Goal: Transaction & Acquisition: Purchase product/service

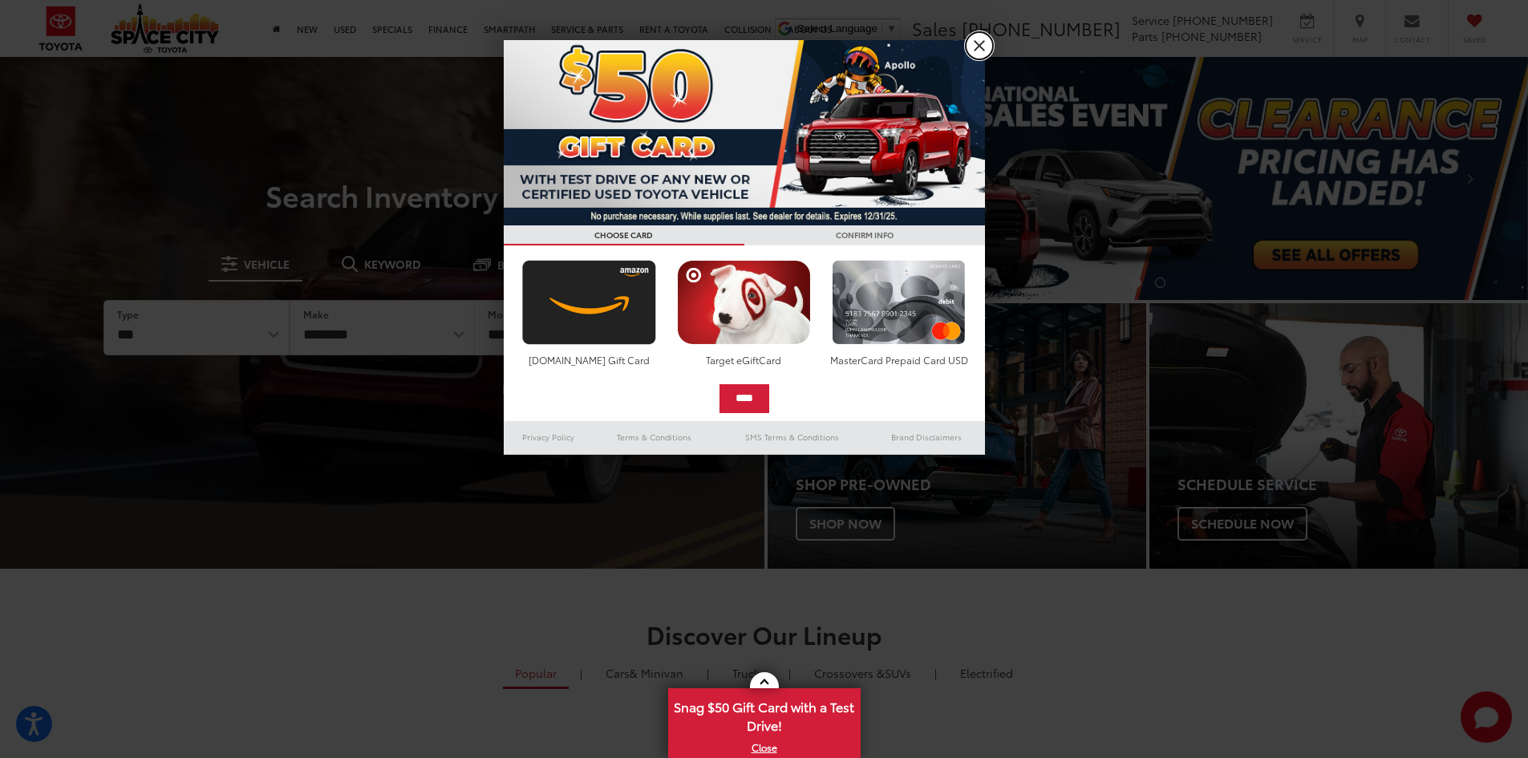
click at [978, 45] on link "X" at bounding box center [979, 45] width 27 height 27
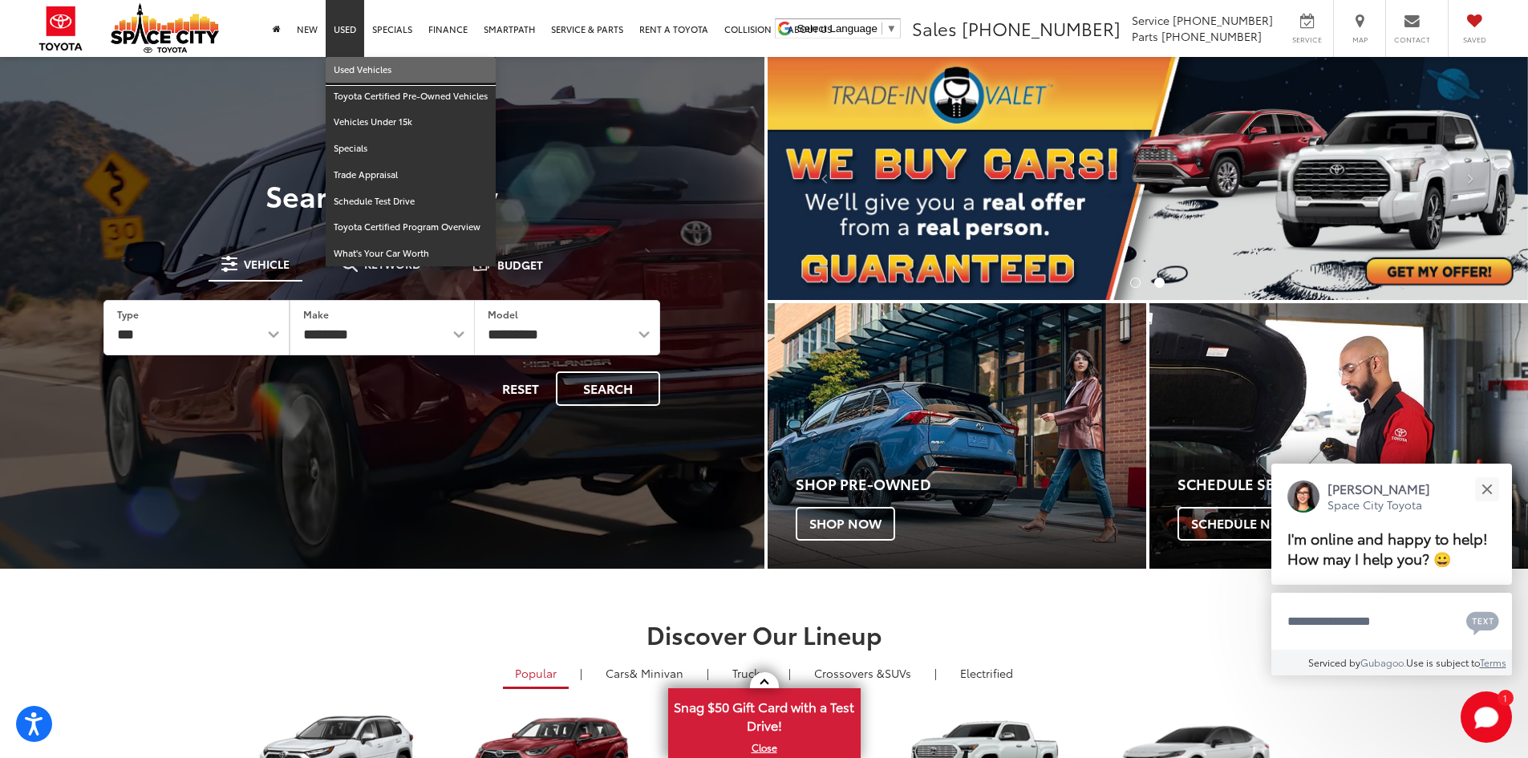
click at [357, 63] on link "Used Vehicles" at bounding box center [411, 70] width 170 height 26
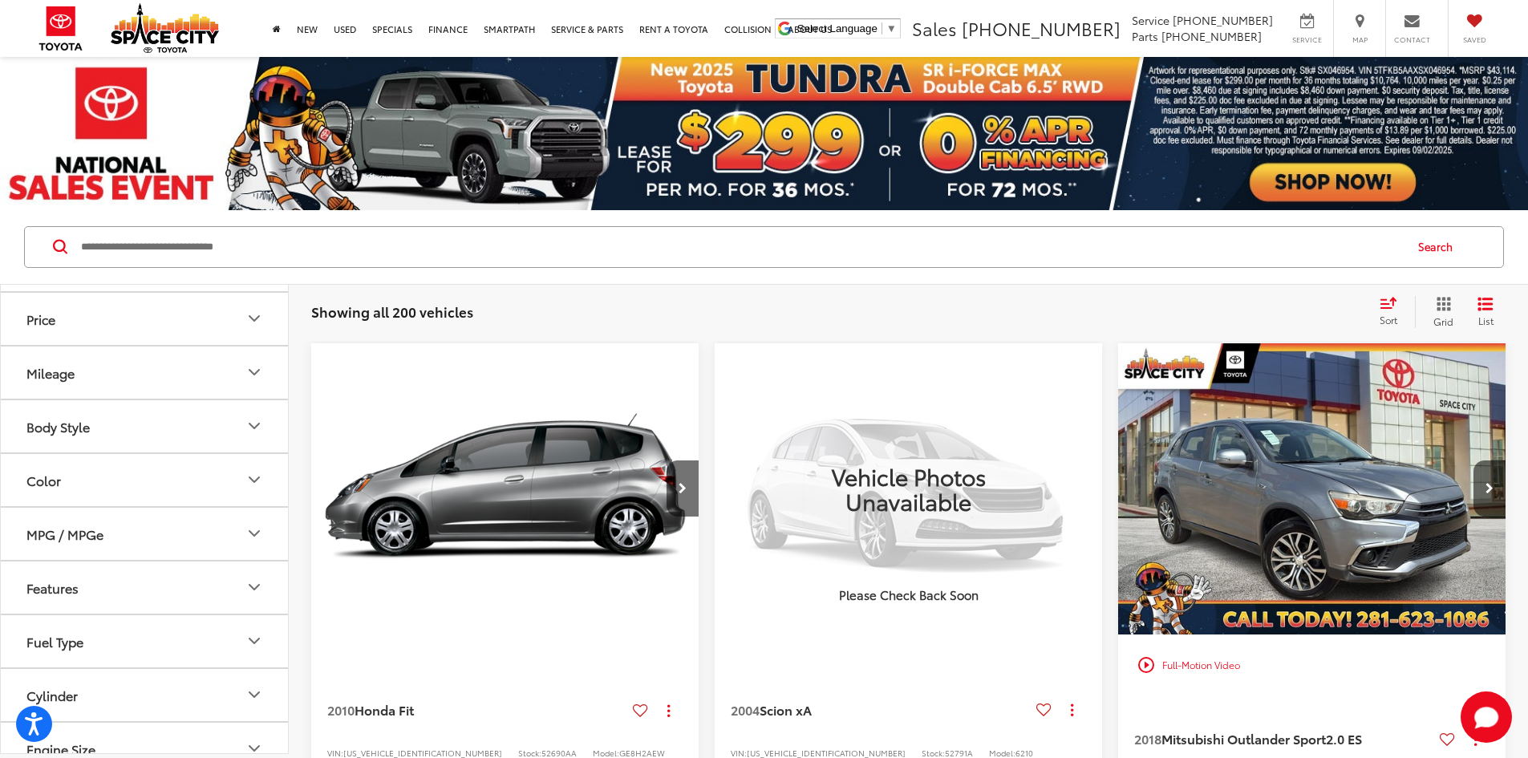
scroll to position [160, 0]
click at [248, 326] on button "Price" at bounding box center [145, 312] width 289 height 52
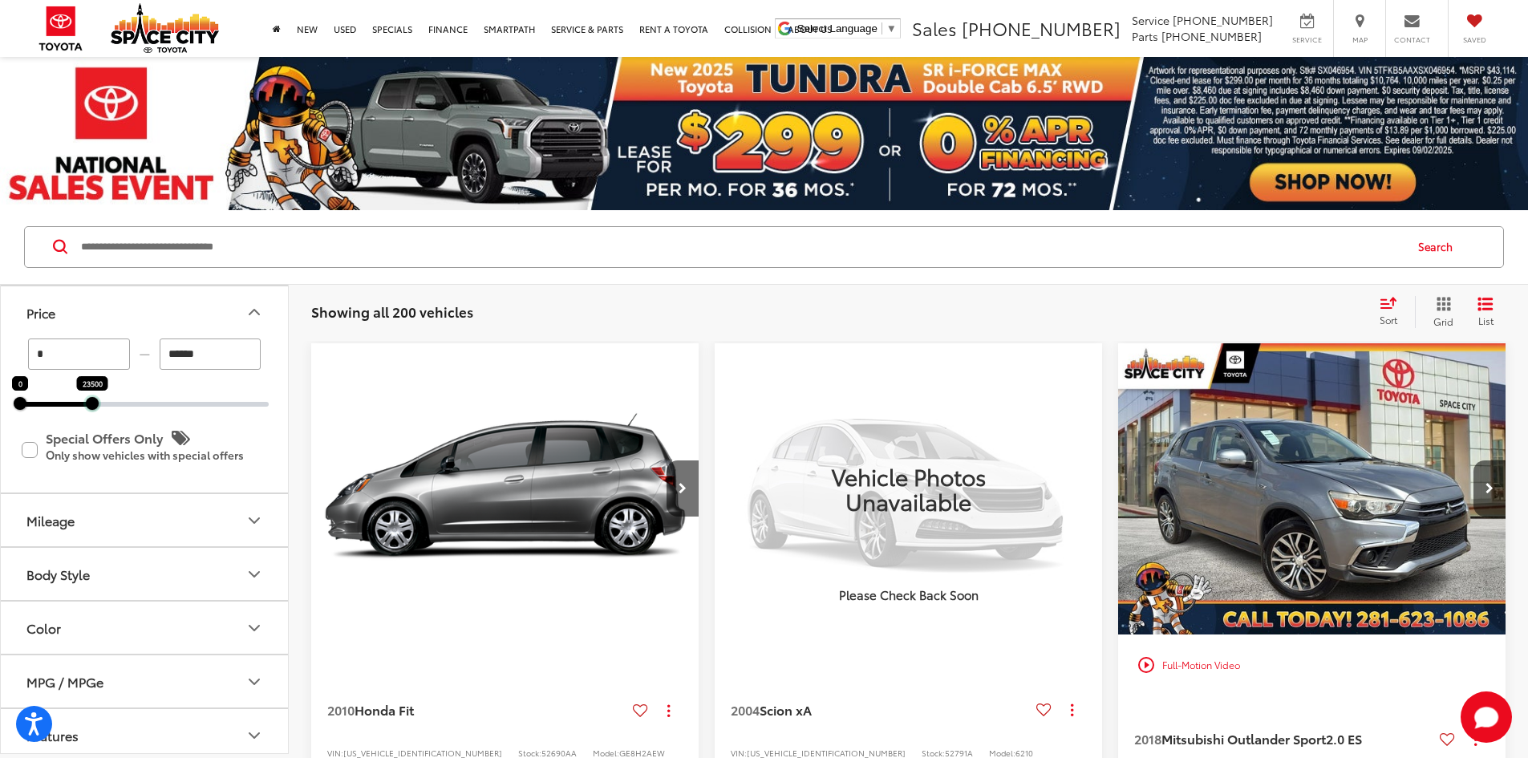
drag, startPoint x: 265, startPoint y: 401, endPoint x: 88, endPoint y: 405, distance: 176.6
click at [88, 405] on div at bounding box center [92, 403] width 13 height 13
type input "******"
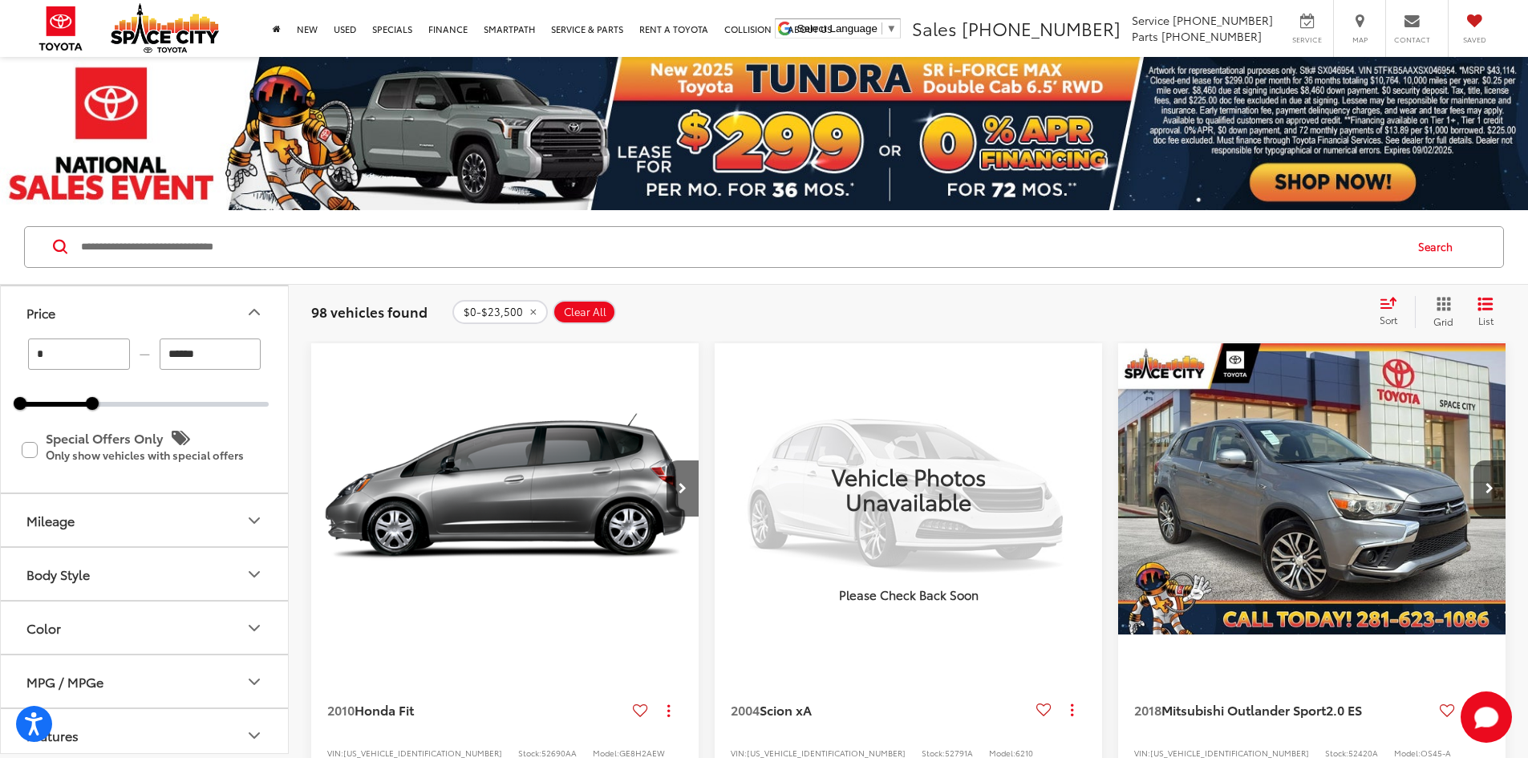
click at [254, 521] on icon "Mileage" at bounding box center [254, 520] width 19 height 19
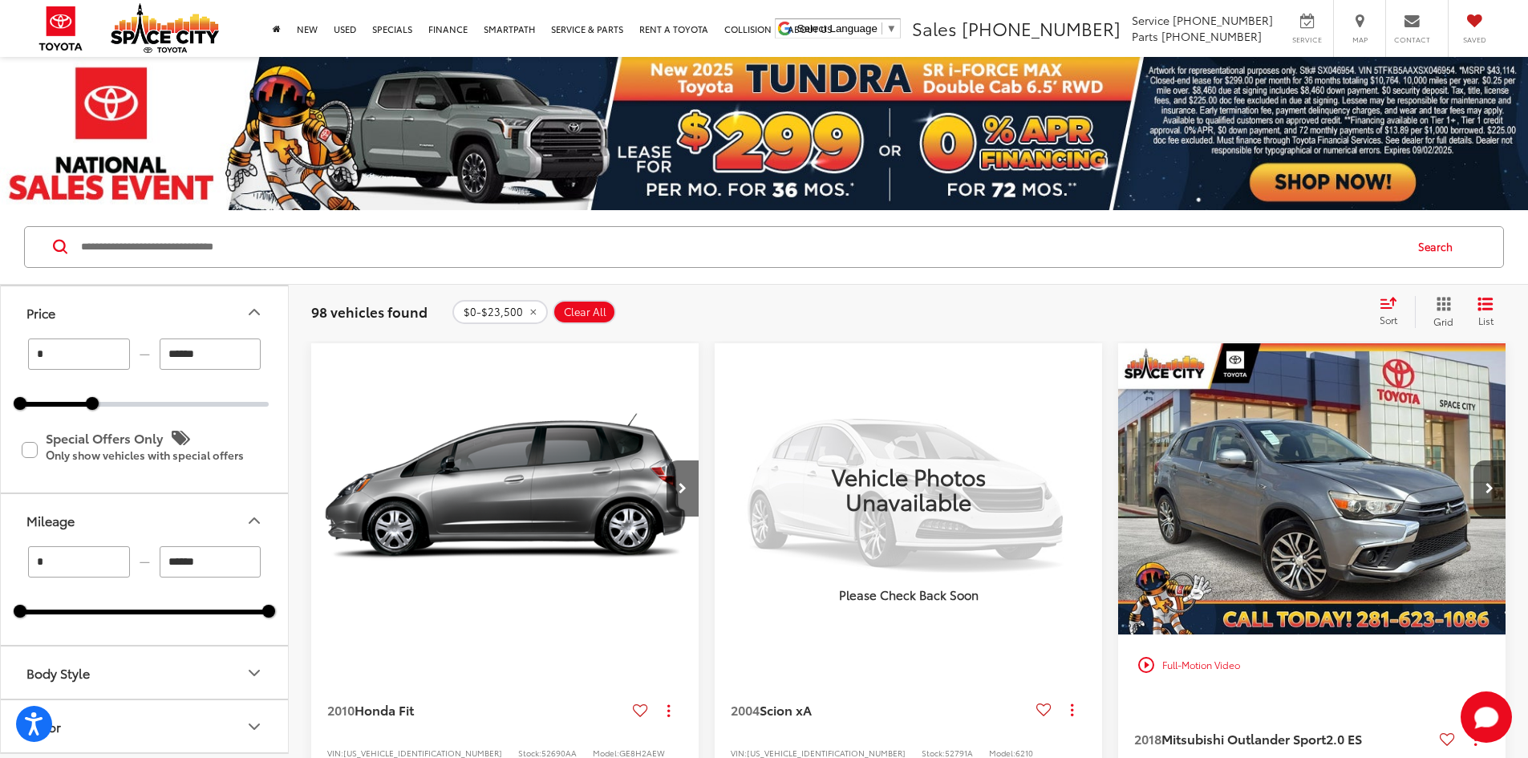
drag, startPoint x: 266, startPoint y: 618, endPoint x: 213, endPoint y: 618, distance: 53.0
click at [213, 618] on div "* — ****** 0 317000" at bounding box center [144, 595] width 287 height 99
click at [212, 615] on div at bounding box center [144, 612] width 249 height 5
click at [191, 612] on div at bounding box center [105, 612] width 171 height 5
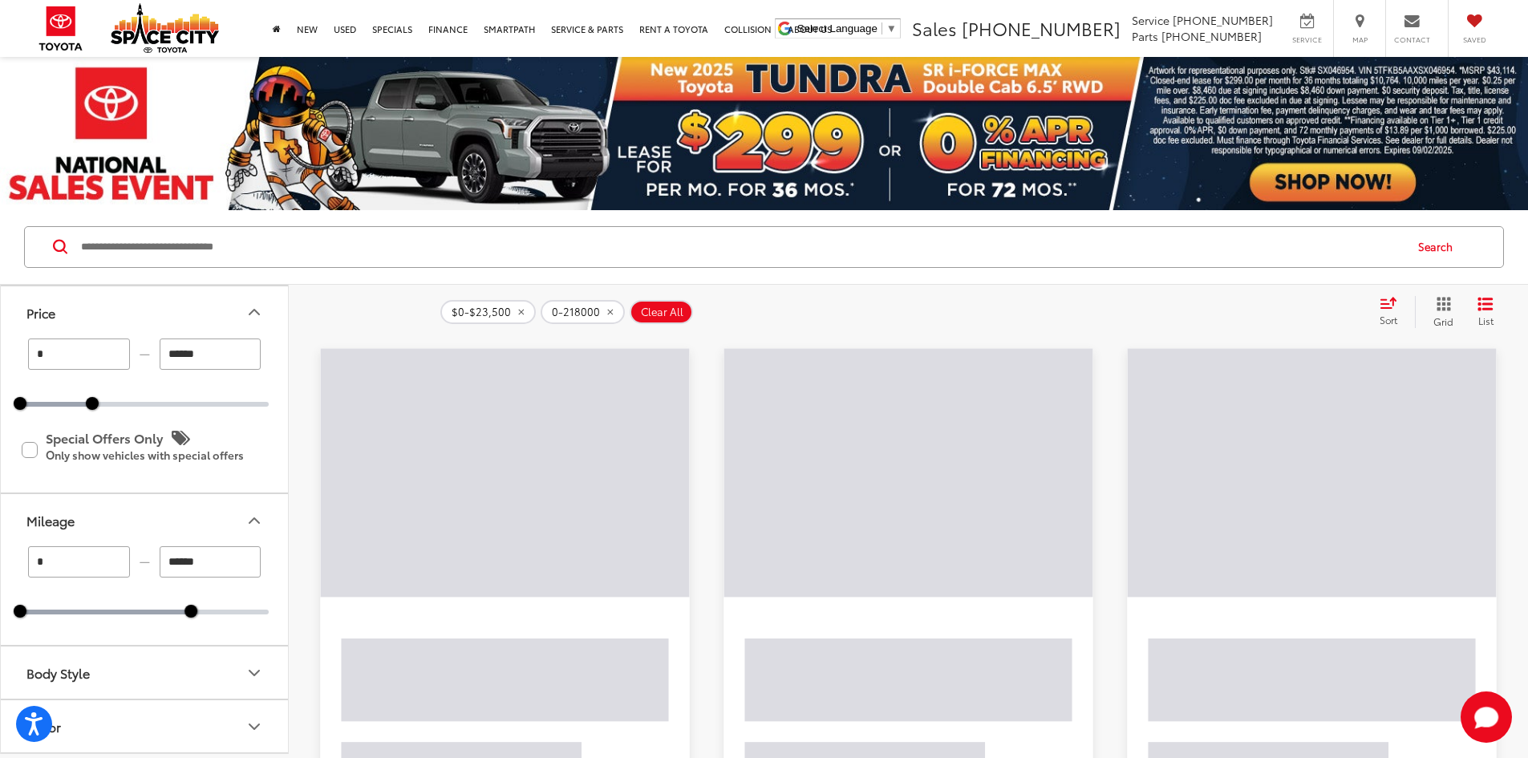
click at [126, 608] on div "* — ****** 0 218000" at bounding box center [144, 580] width 249 height 68
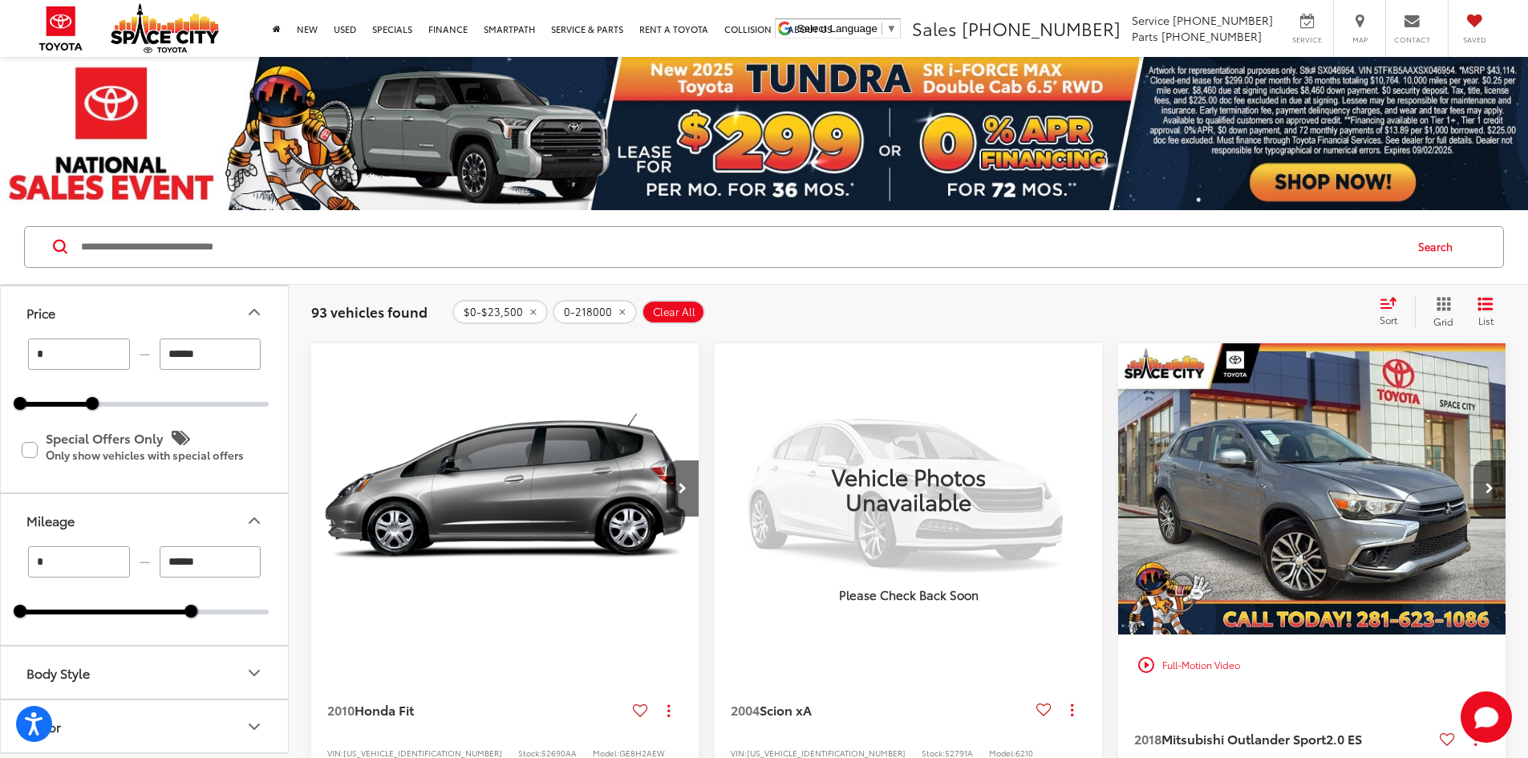
click at [127, 608] on div "* — ****** 0 218000" at bounding box center [144, 580] width 249 height 68
click at [131, 612] on div at bounding box center [75, 612] width 111 height 5
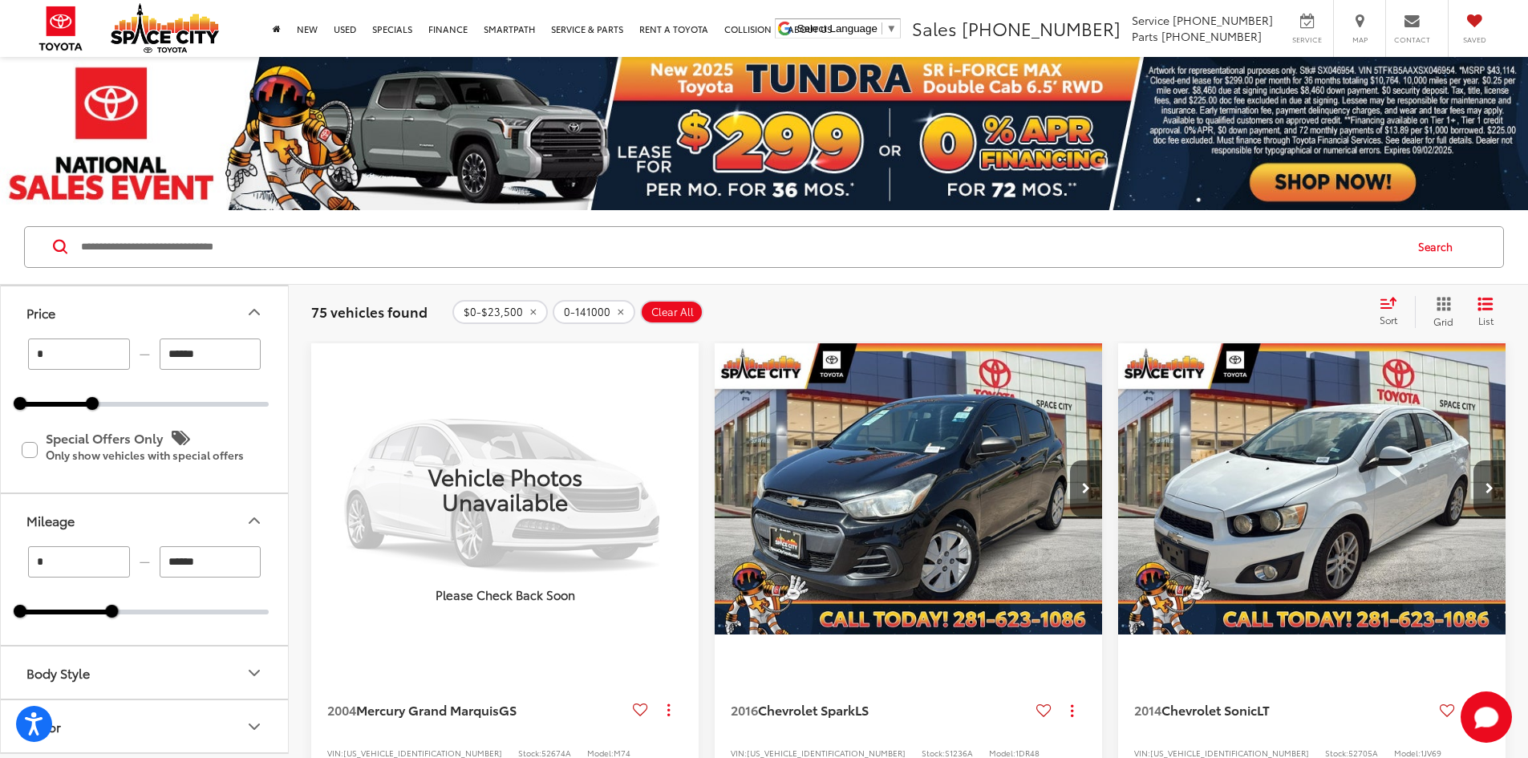
type input "******"
click at [112, 612] on div at bounding box center [65, 612] width 91 height 5
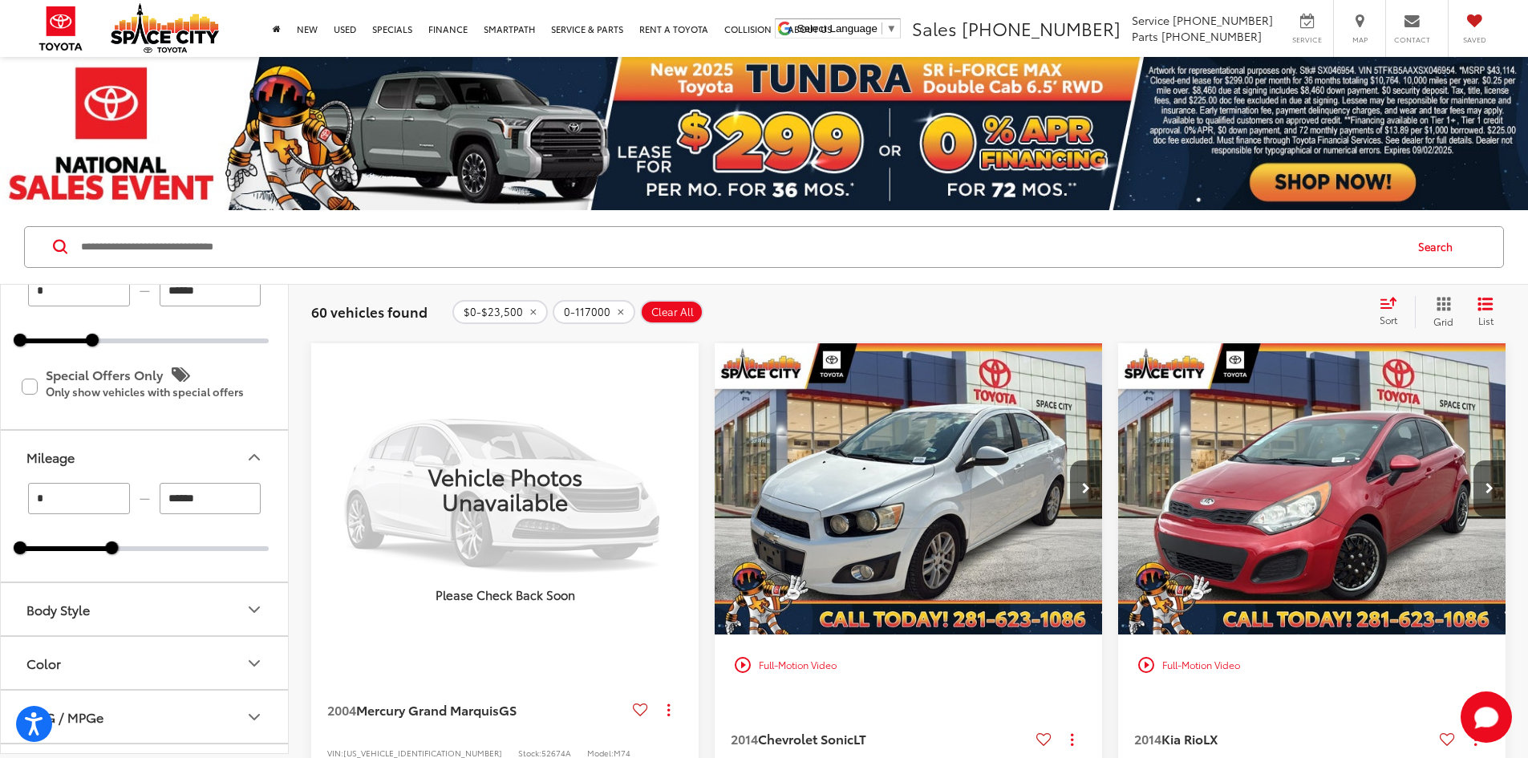
scroll to position [321, 0]
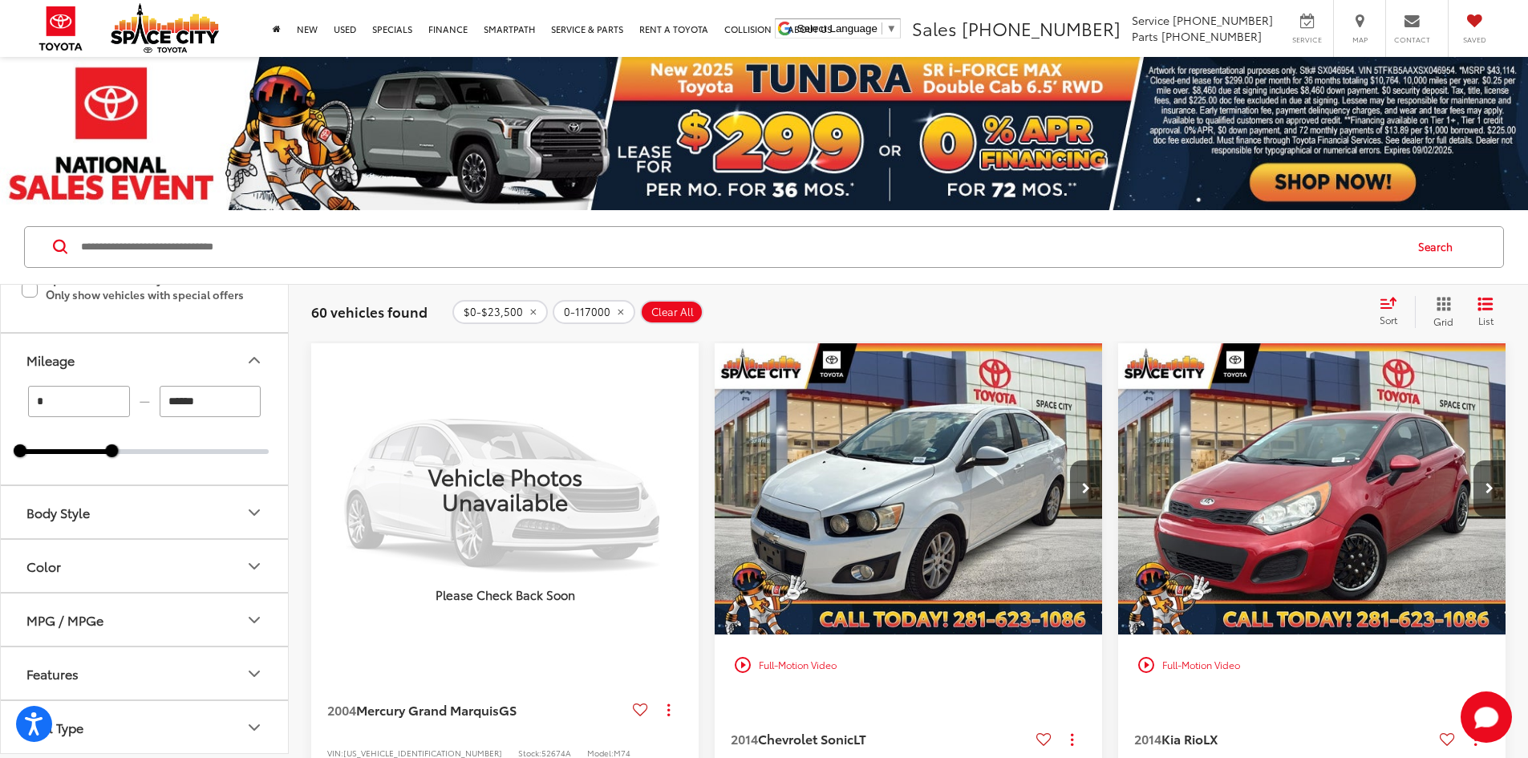
click at [246, 511] on icon "Body Style" at bounding box center [254, 512] width 19 height 19
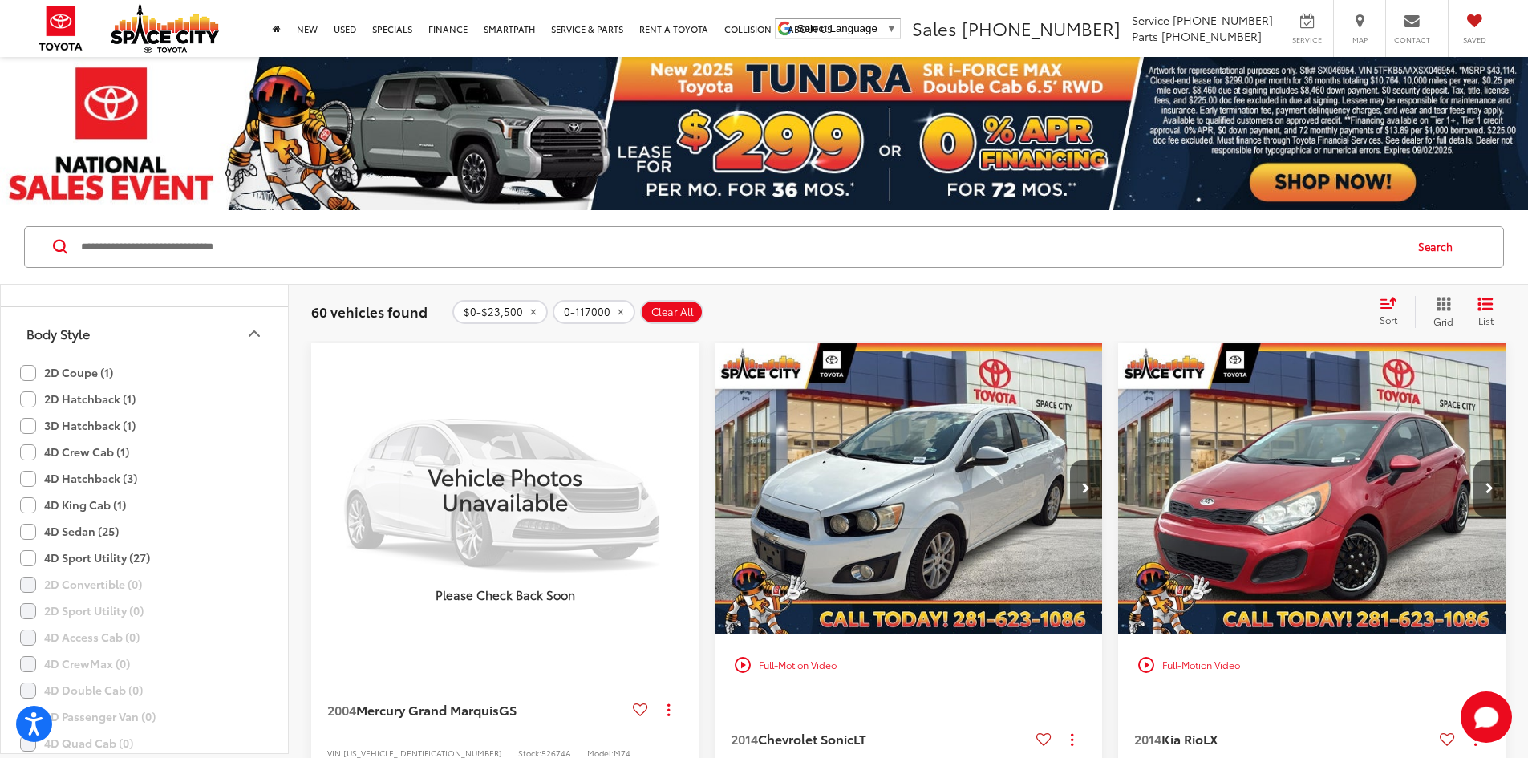
scroll to position [562, 0]
click at [26, 444] on label "4D King Cab (1)" at bounding box center [73, 443] width 106 height 26
type input "*****"
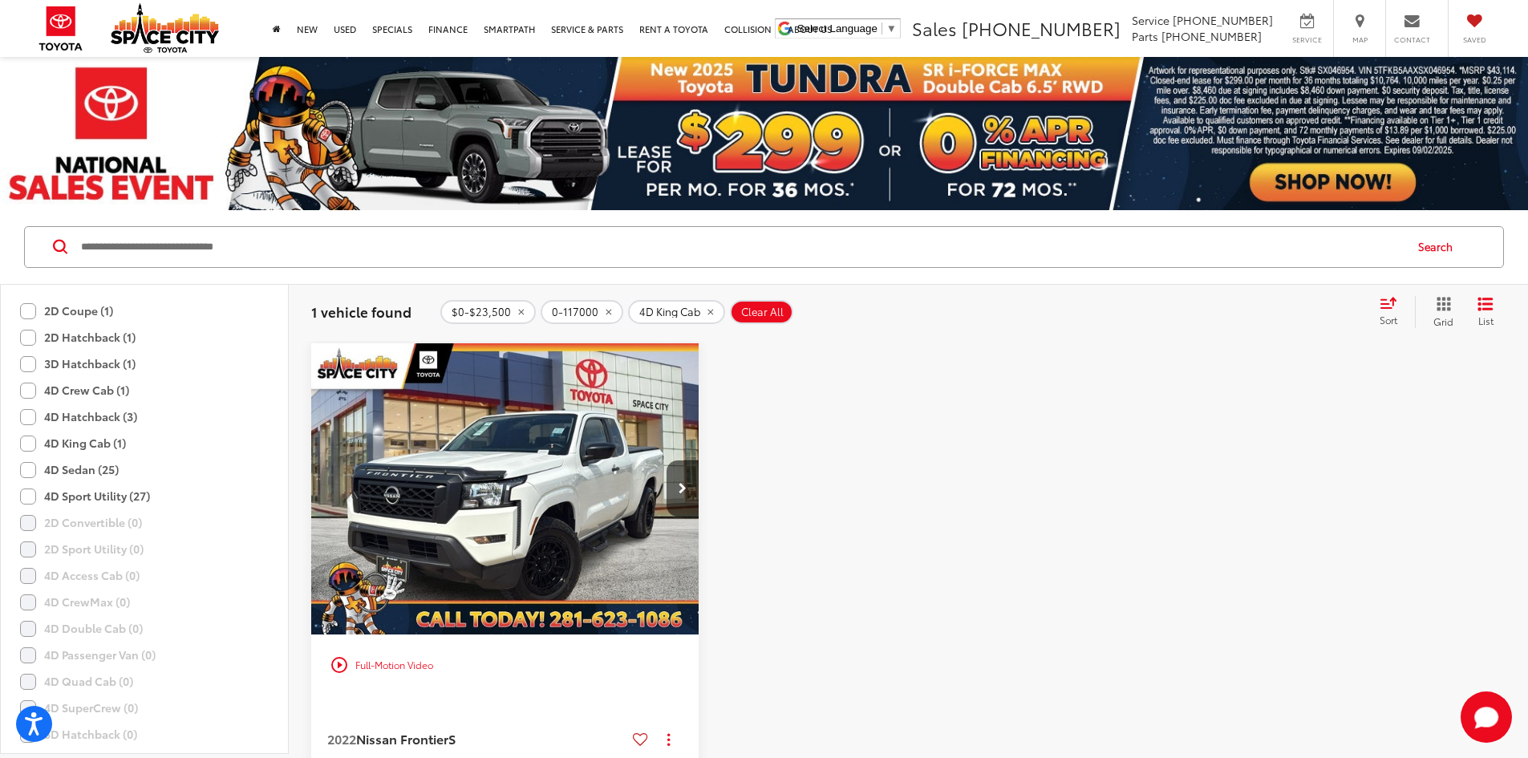
click at [34, 389] on label "4D Crew Cab (1)" at bounding box center [74, 390] width 109 height 26
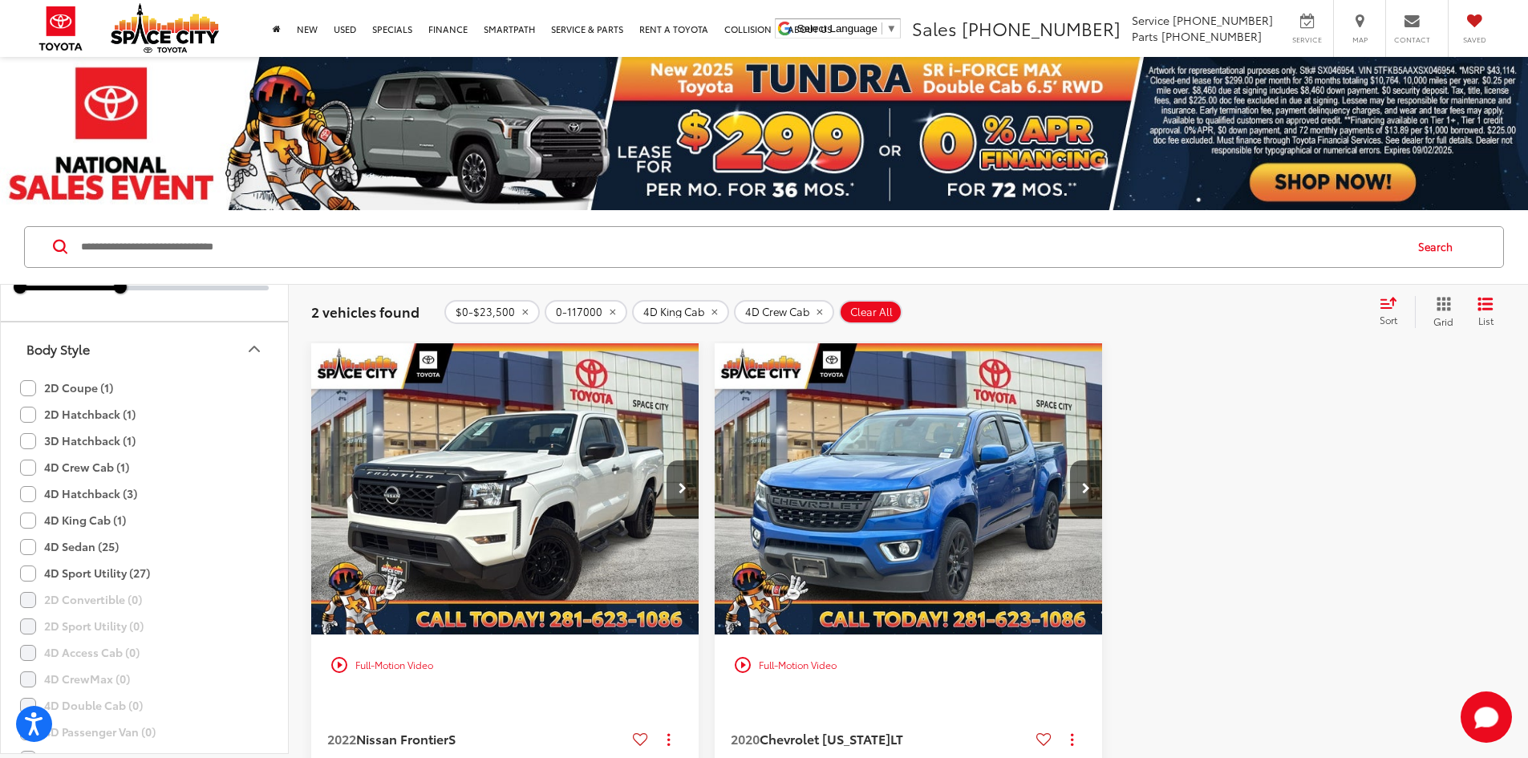
scroll to position [481, 0]
drag, startPoint x: 948, startPoint y: 403, endPoint x: 944, endPoint y: 395, distance: 9.0
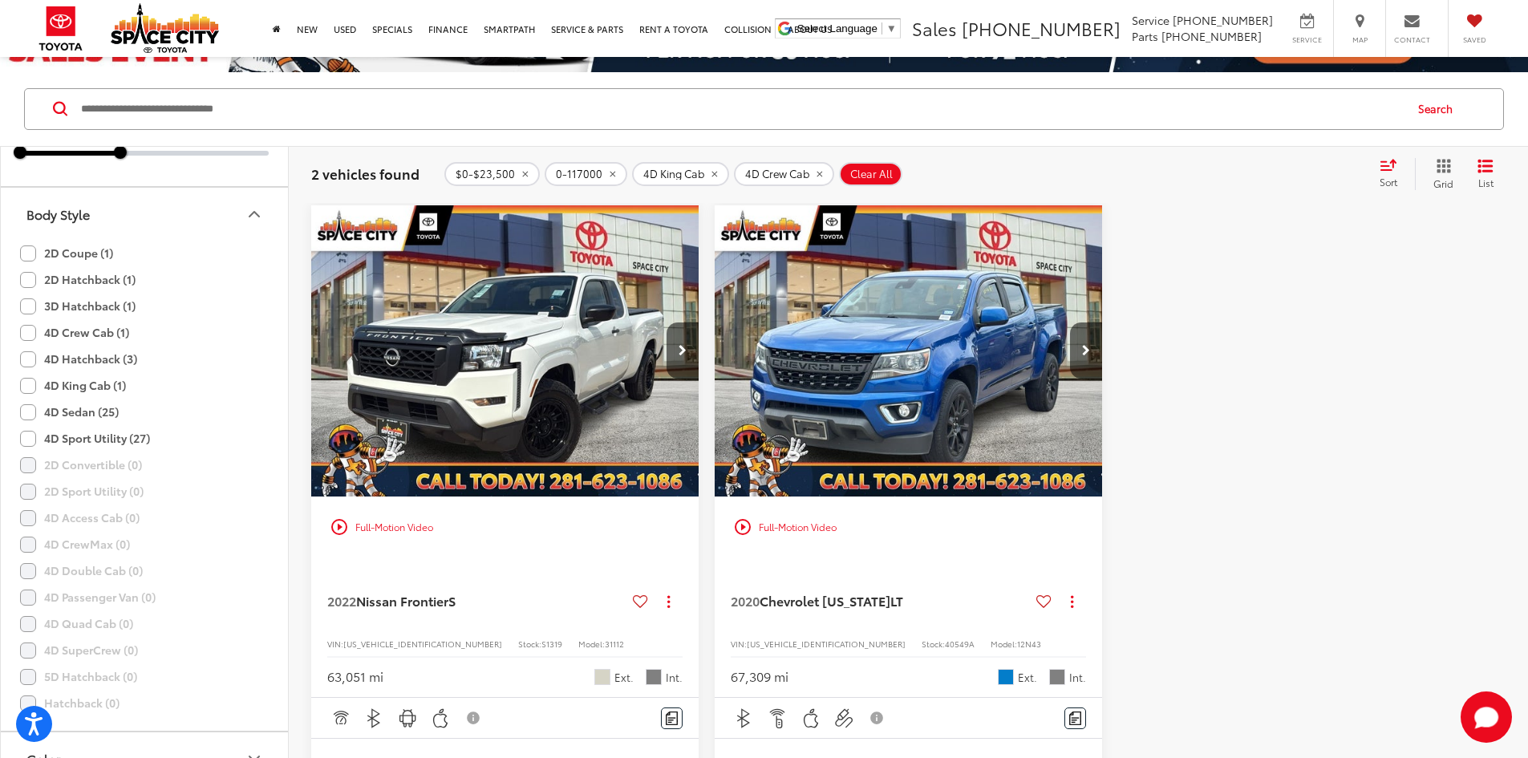
scroll to position [160, 0]
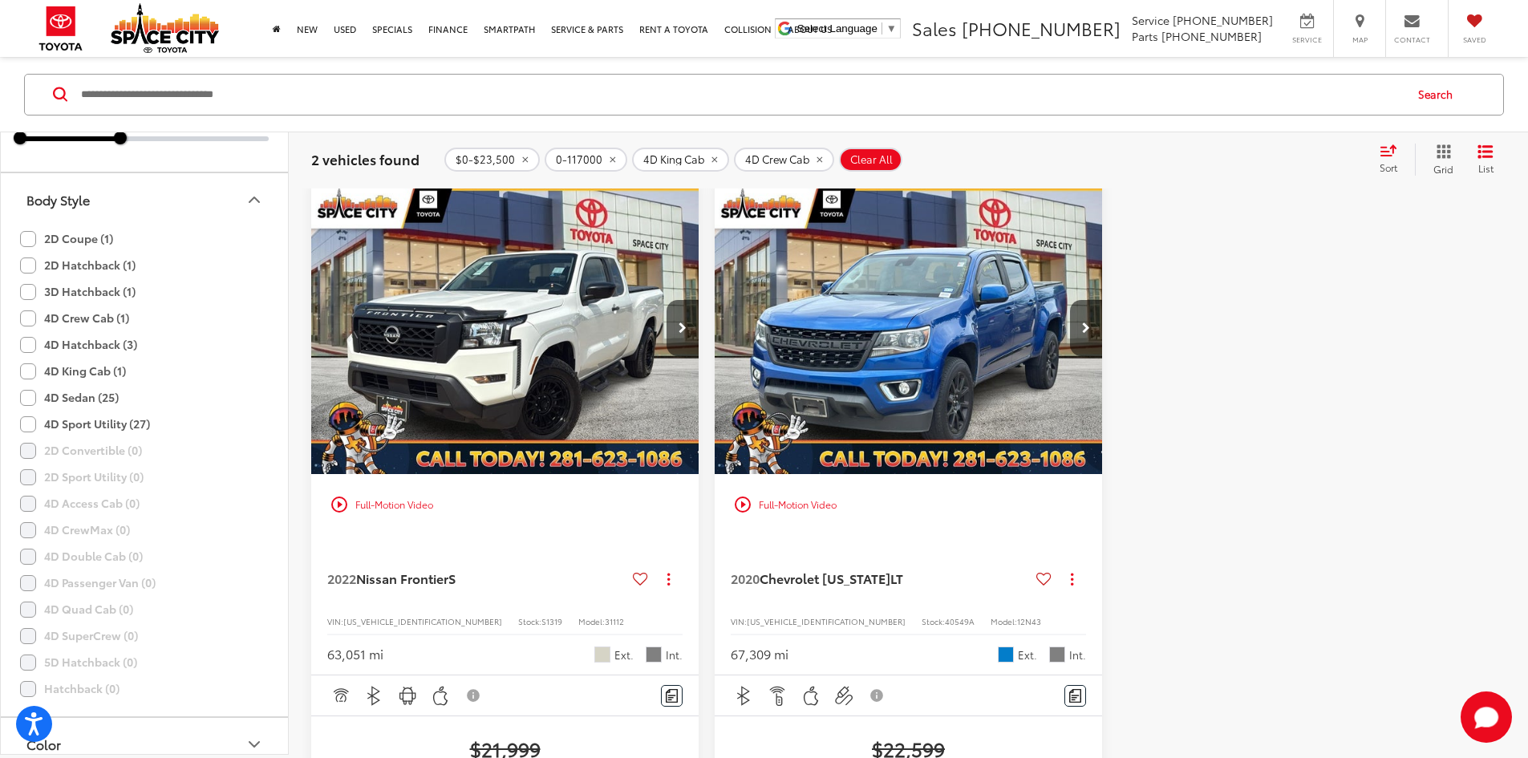
click at [529, 348] on img "2022 Nissan Frontier S 0" at bounding box center [505, 329] width 390 height 293
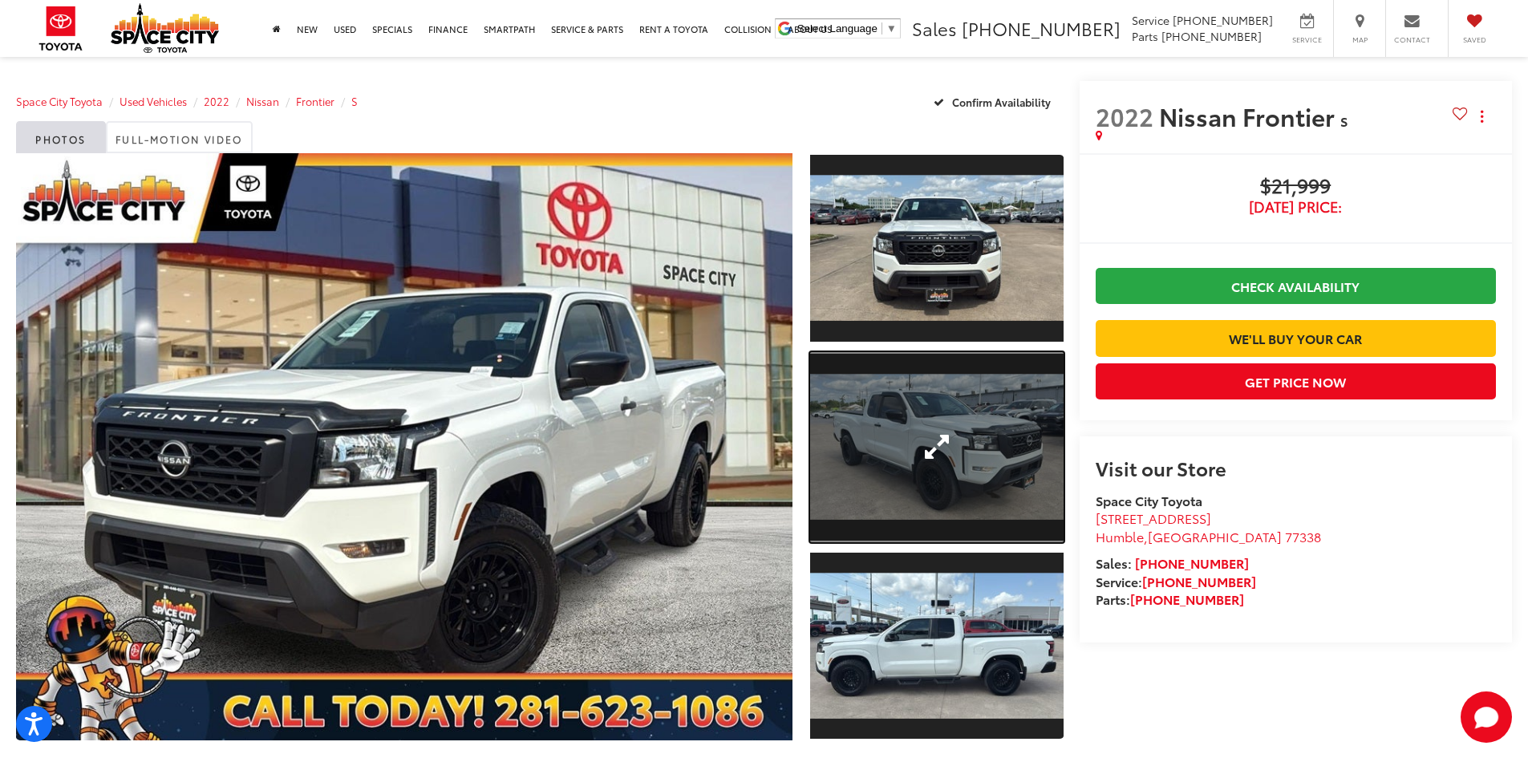
click at [927, 406] on link "Expand Photo 2" at bounding box center [937, 447] width 254 height 190
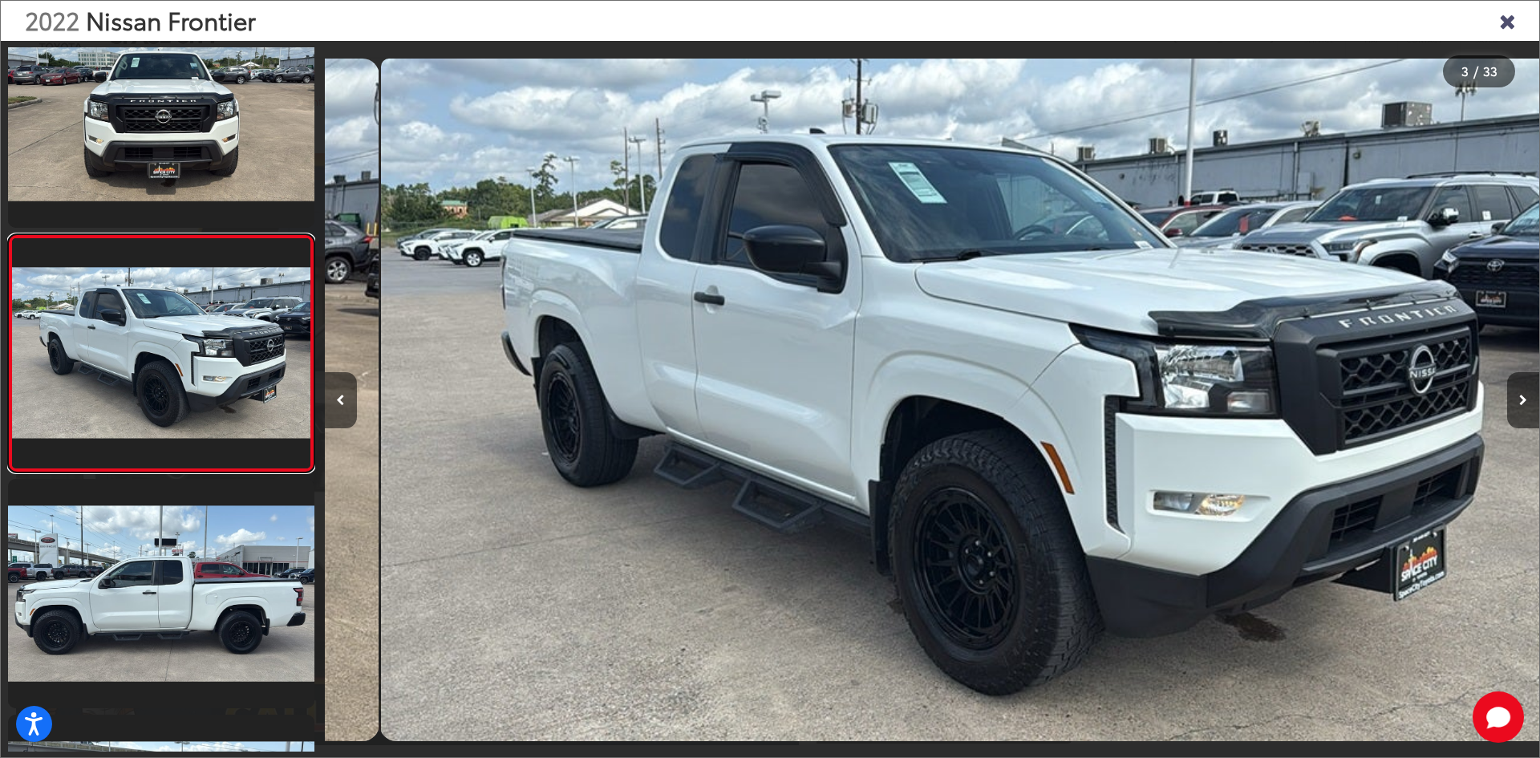
scroll to position [0, 2430]
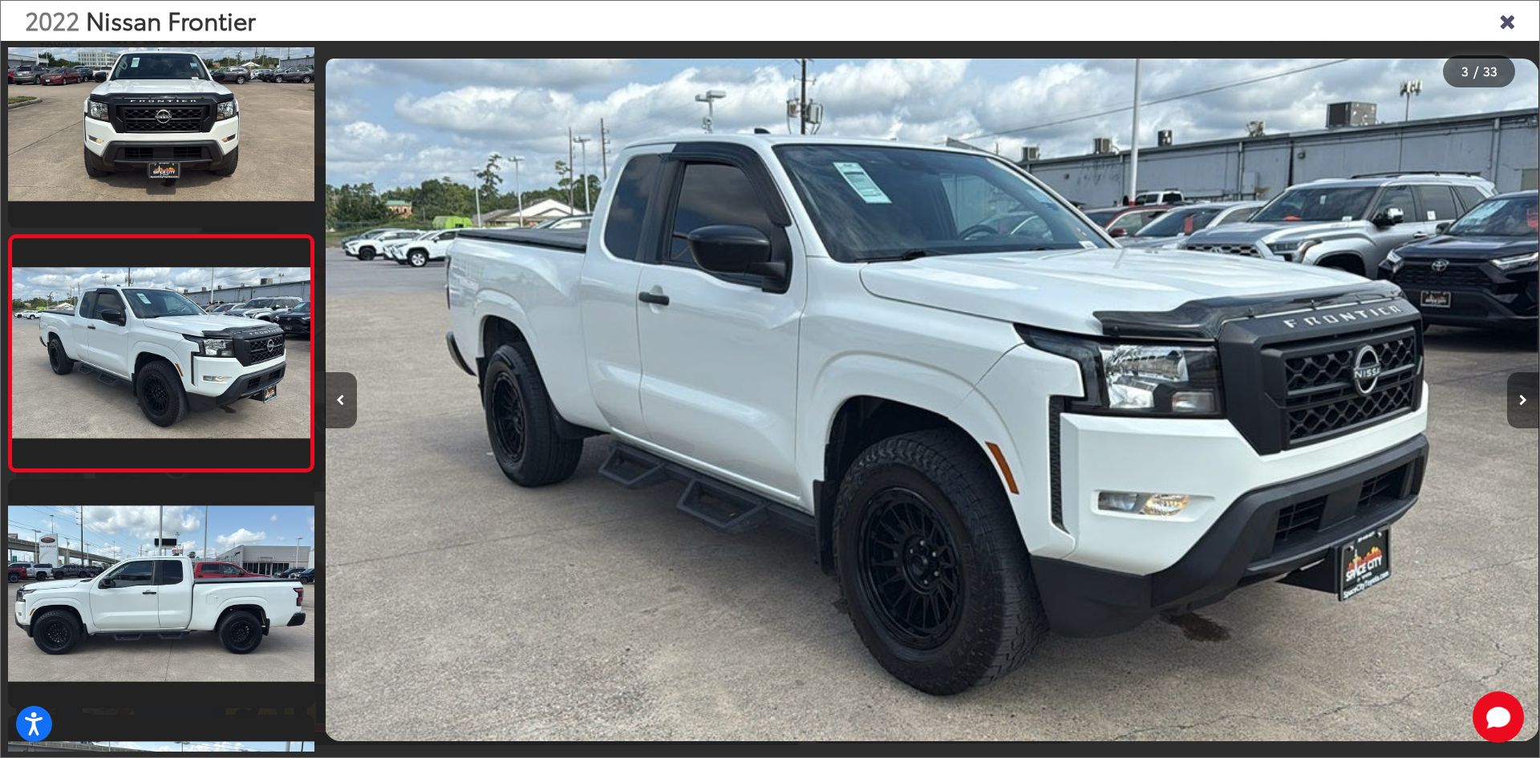
click at [1526, 389] on button "Next image" at bounding box center [1524, 400] width 32 height 56
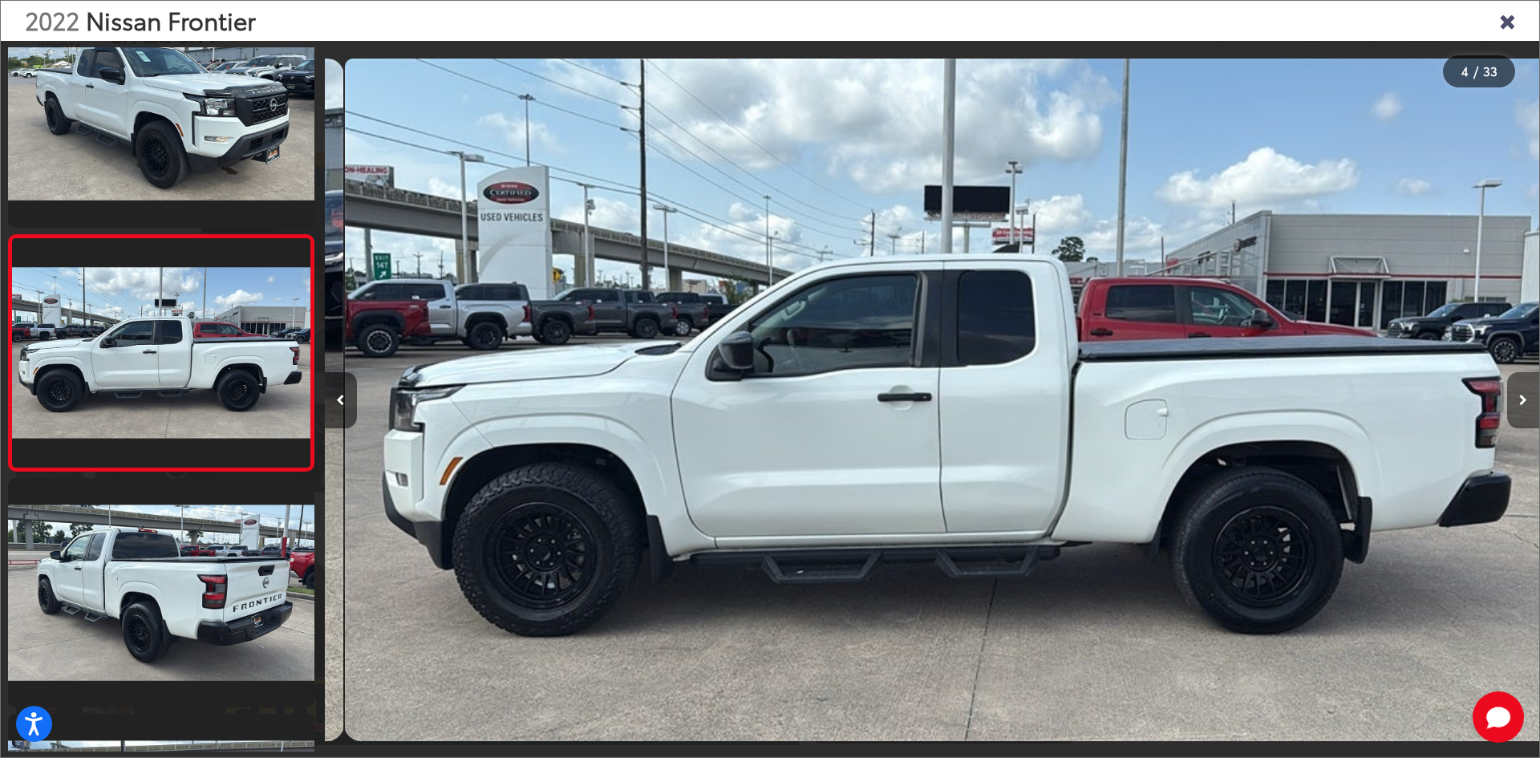
scroll to position [0, 3645]
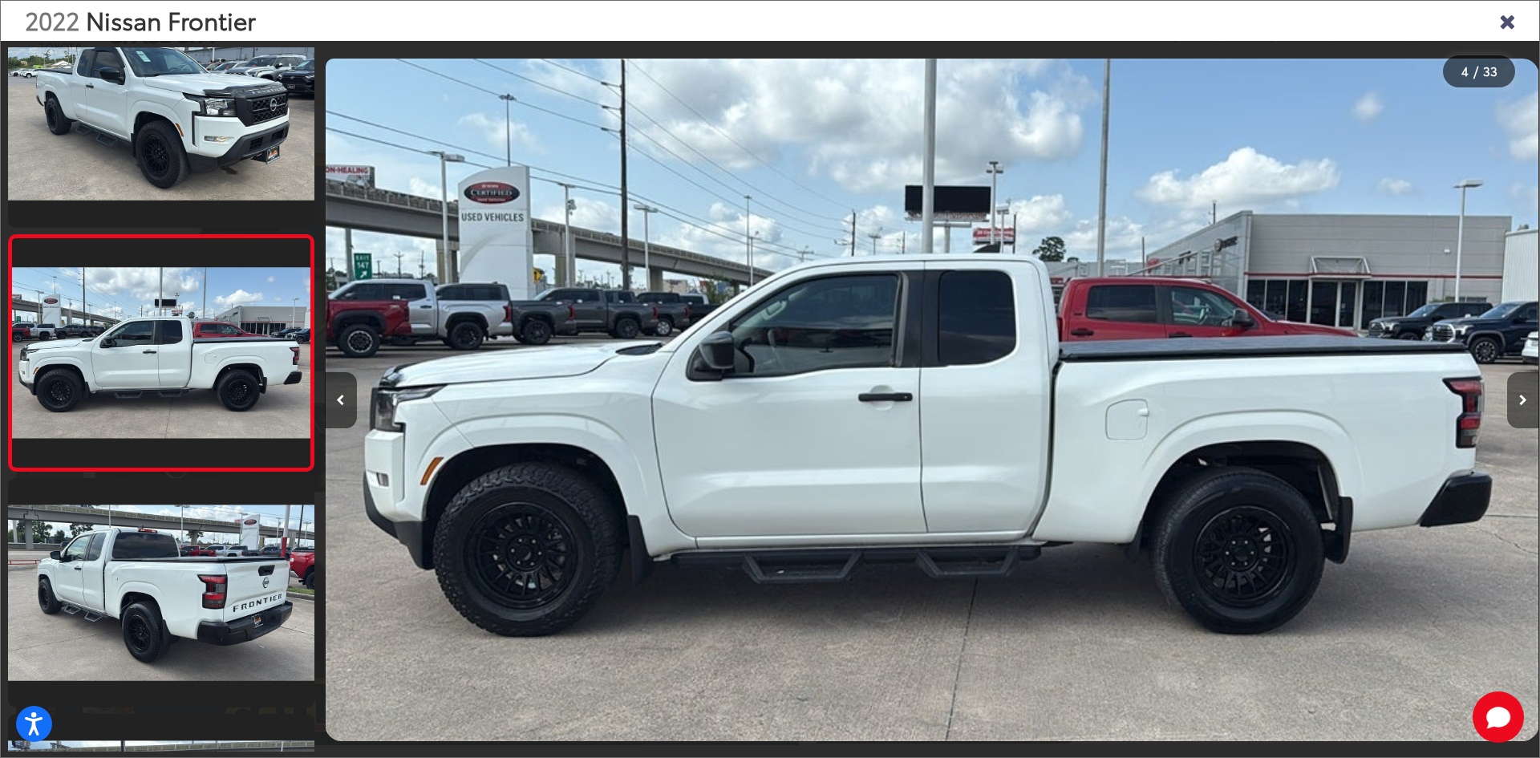
click at [1526, 389] on button "Next image" at bounding box center [1524, 400] width 32 height 56
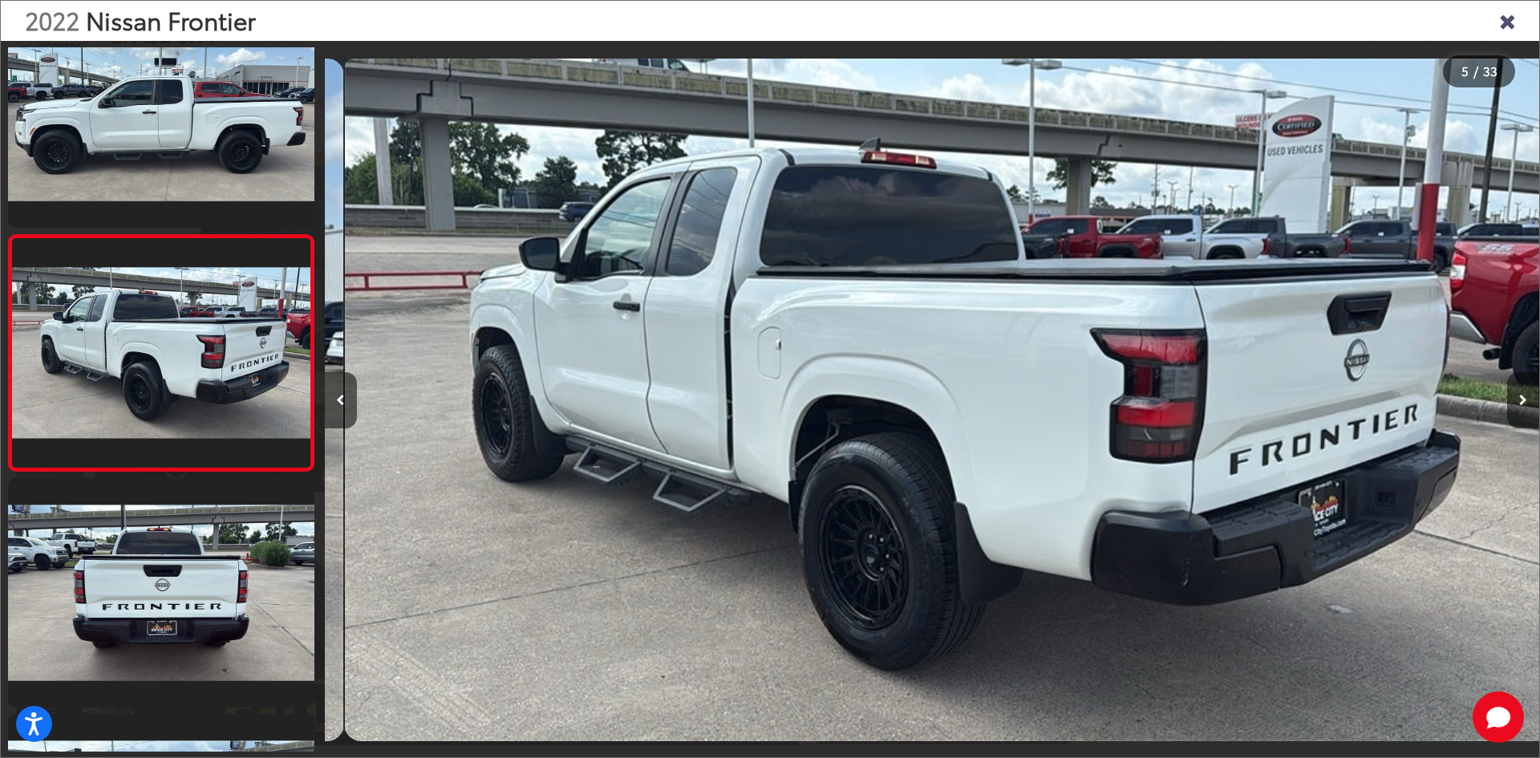
scroll to position [0, 4860]
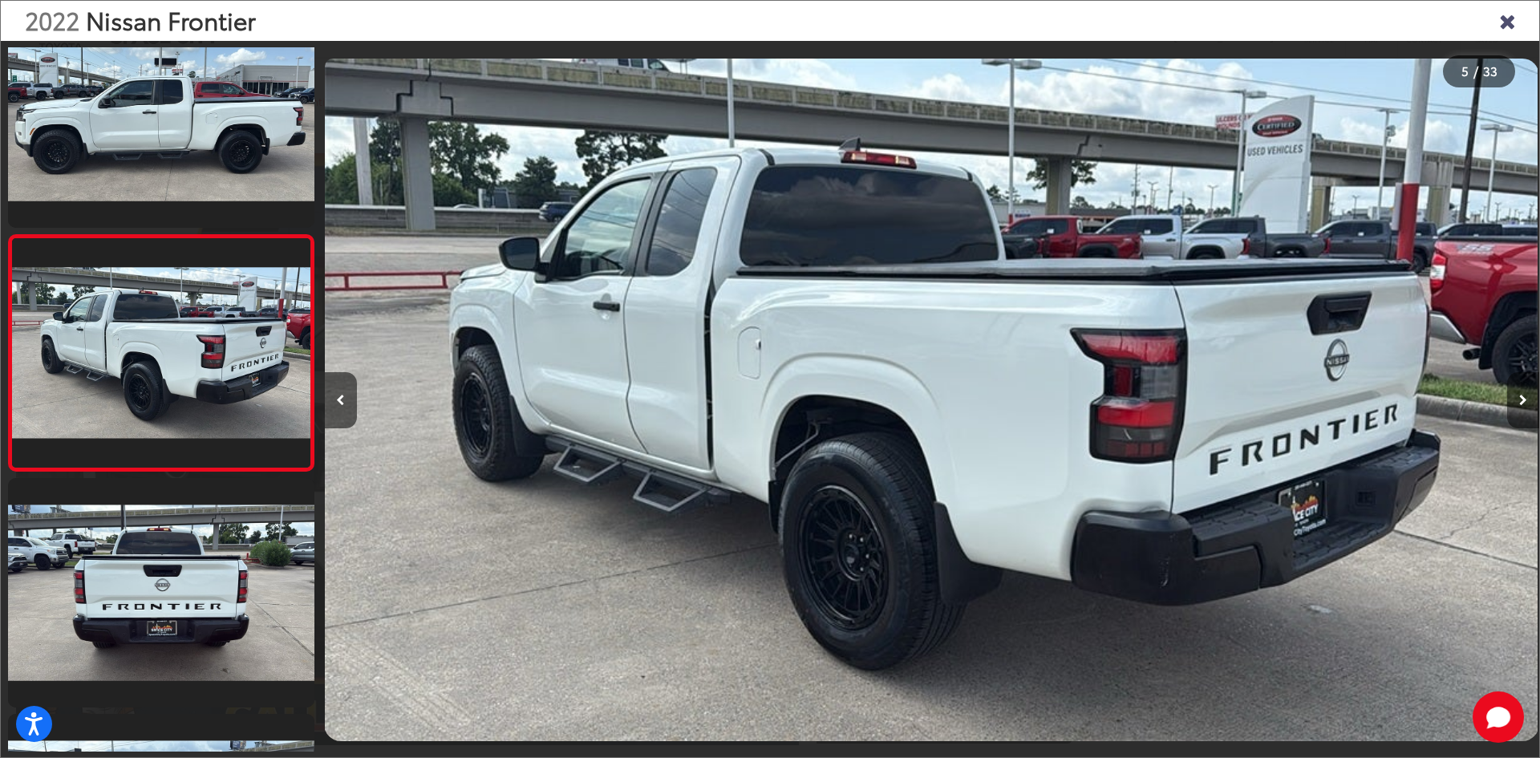
click at [1526, 389] on button "Next image" at bounding box center [1524, 400] width 32 height 56
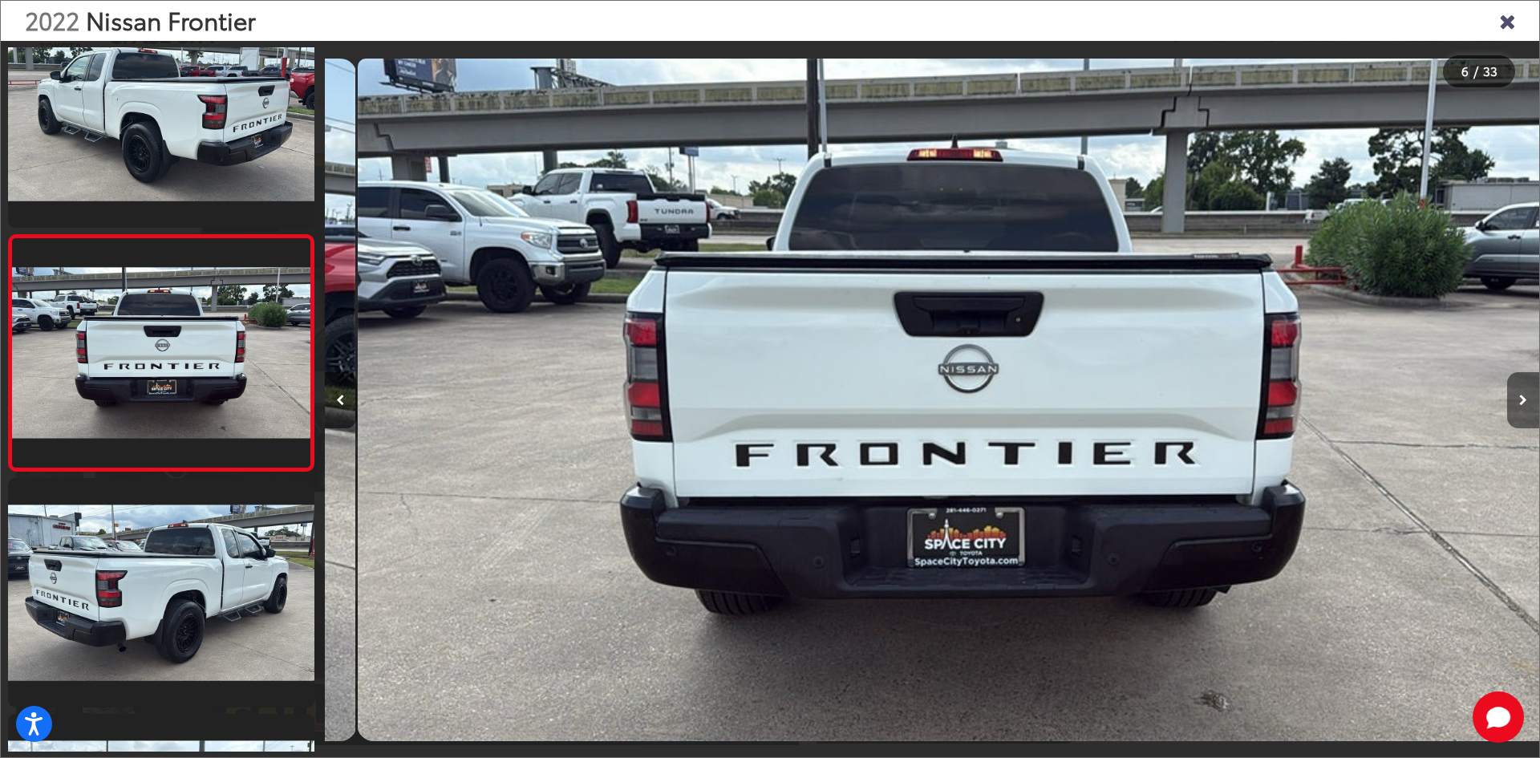
scroll to position [0, 6075]
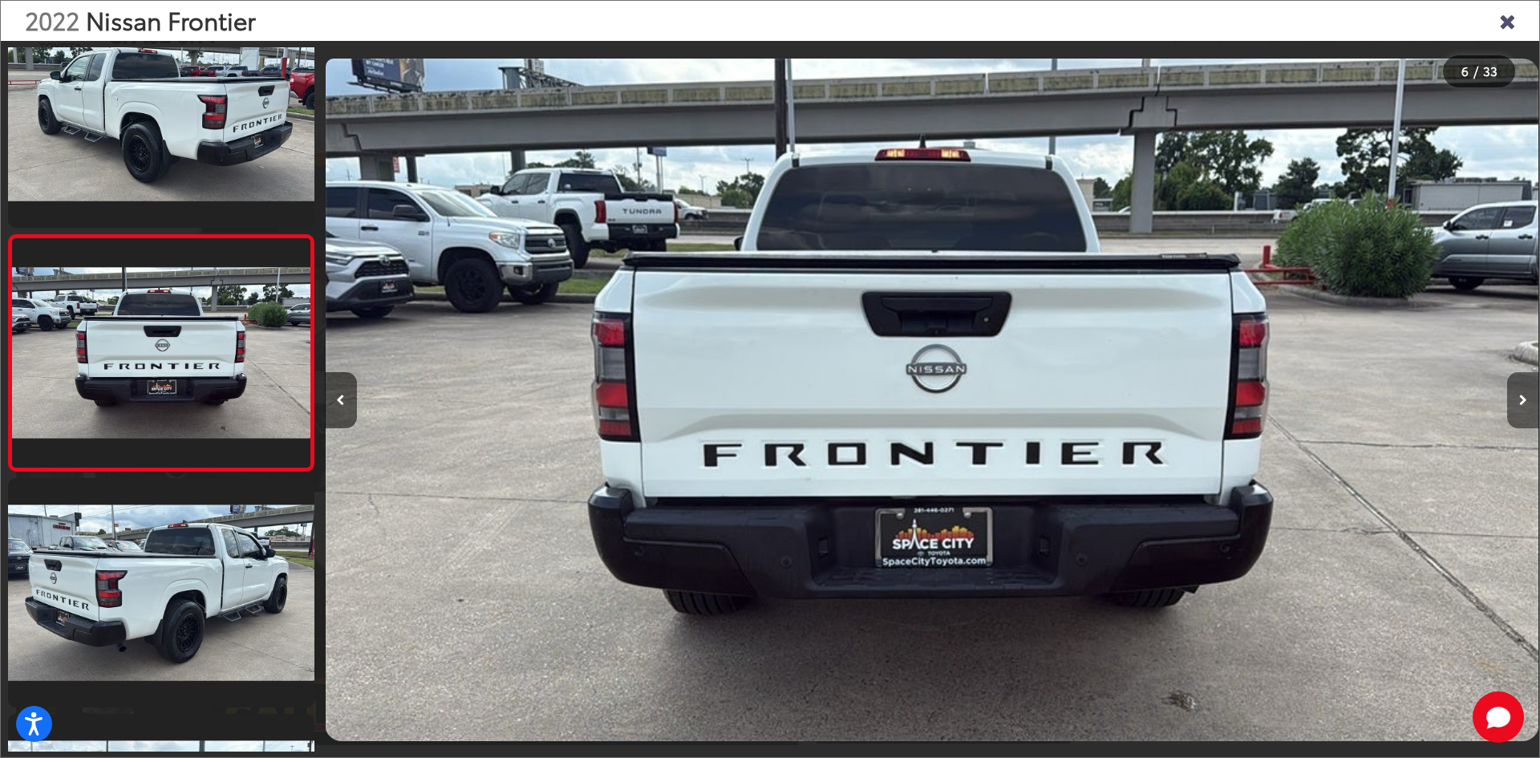
click at [1526, 389] on button "Next image" at bounding box center [1524, 400] width 32 height 56
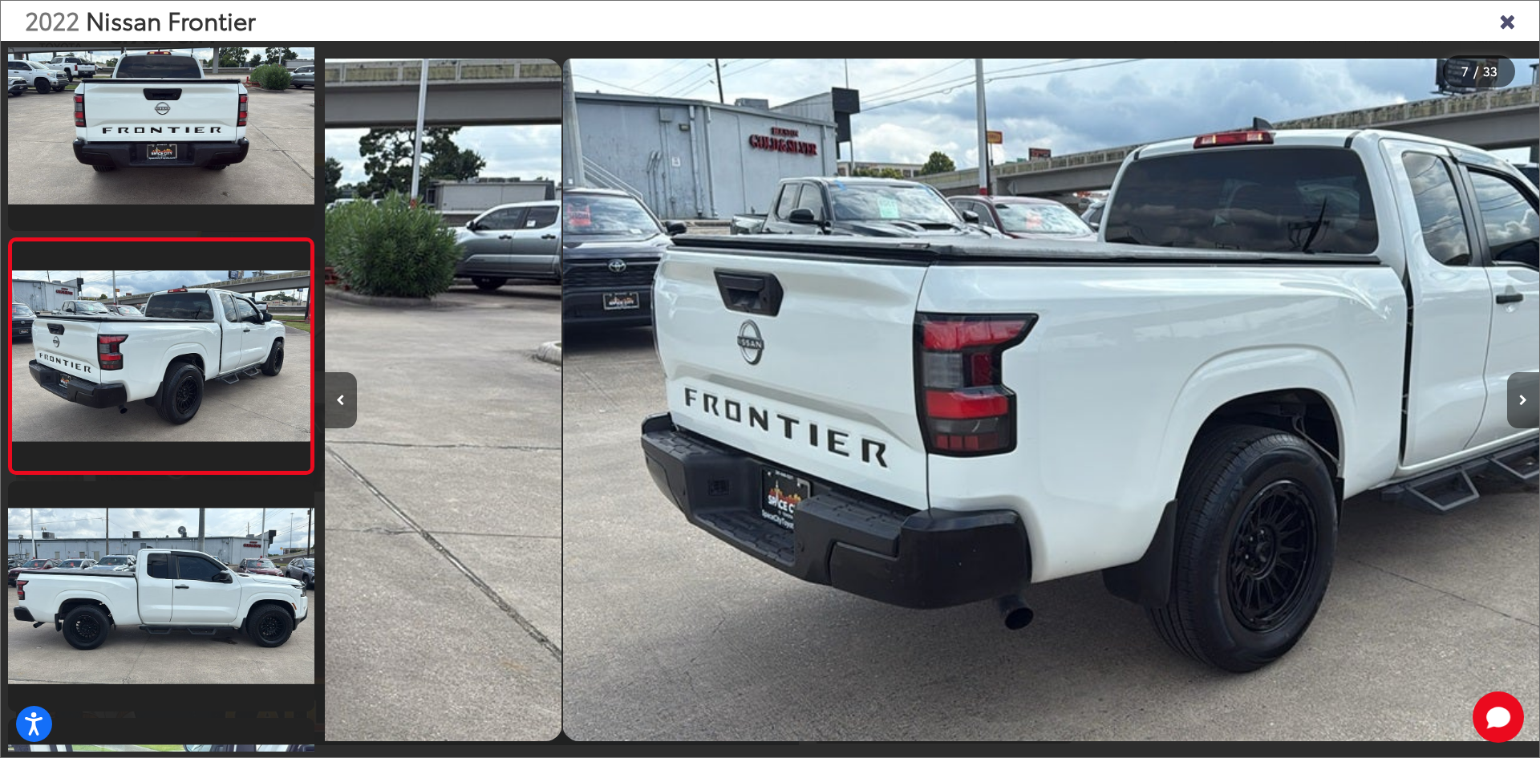
scroll to position [1230, 0]
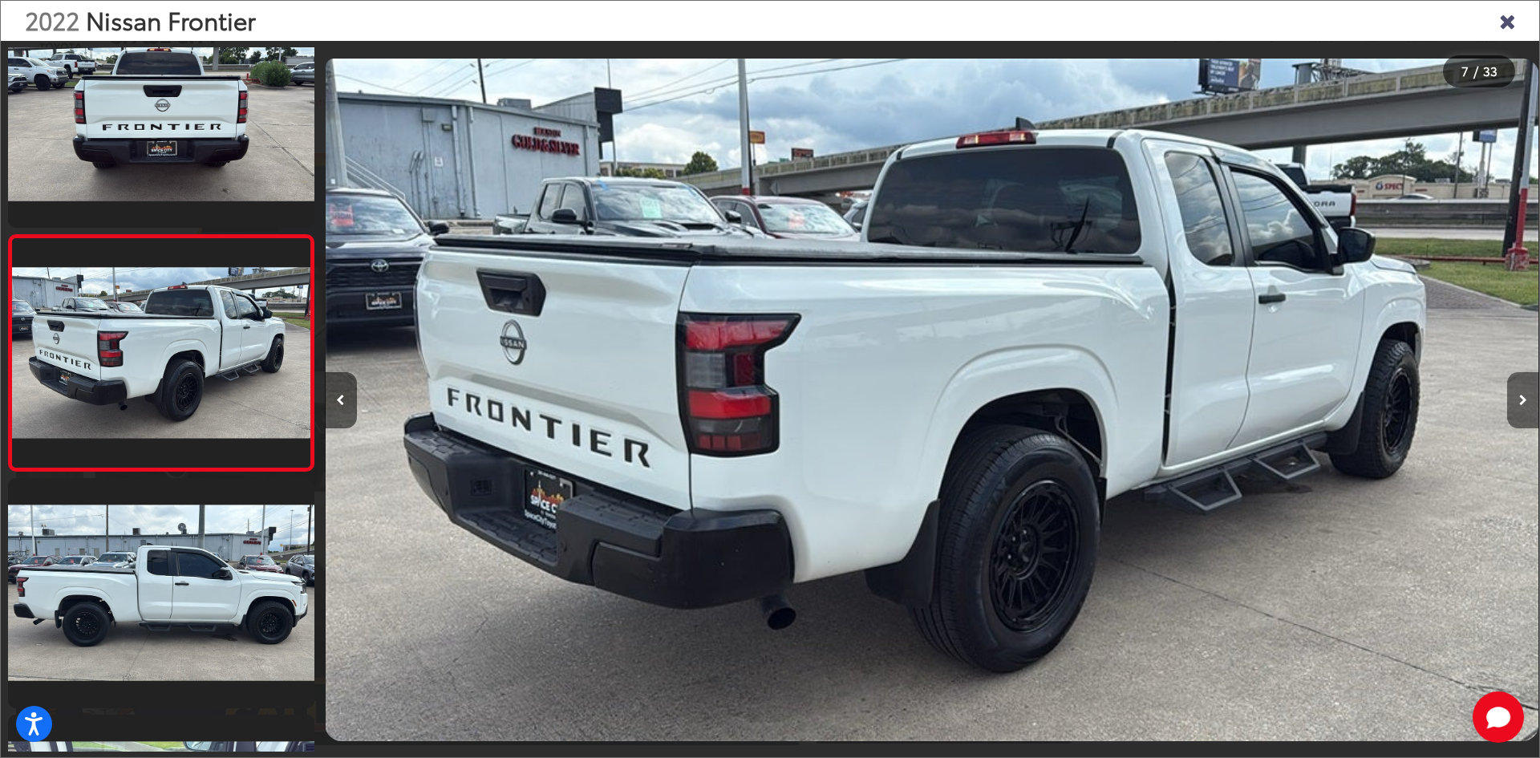
click at [1526, 389] on button "Next image" at bounding box center [1524, 400] width 32 height 56
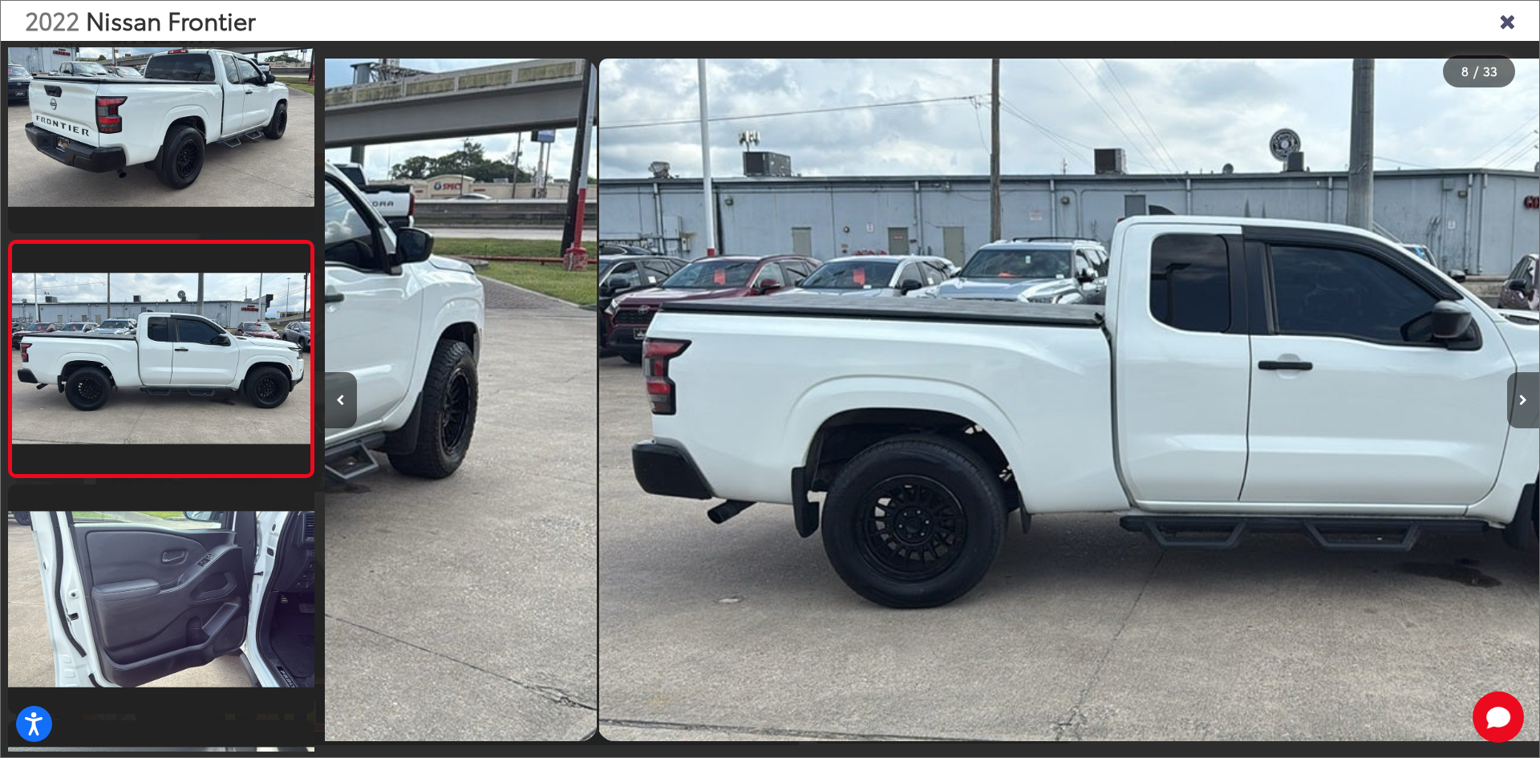
scroll to position [1466, 0]
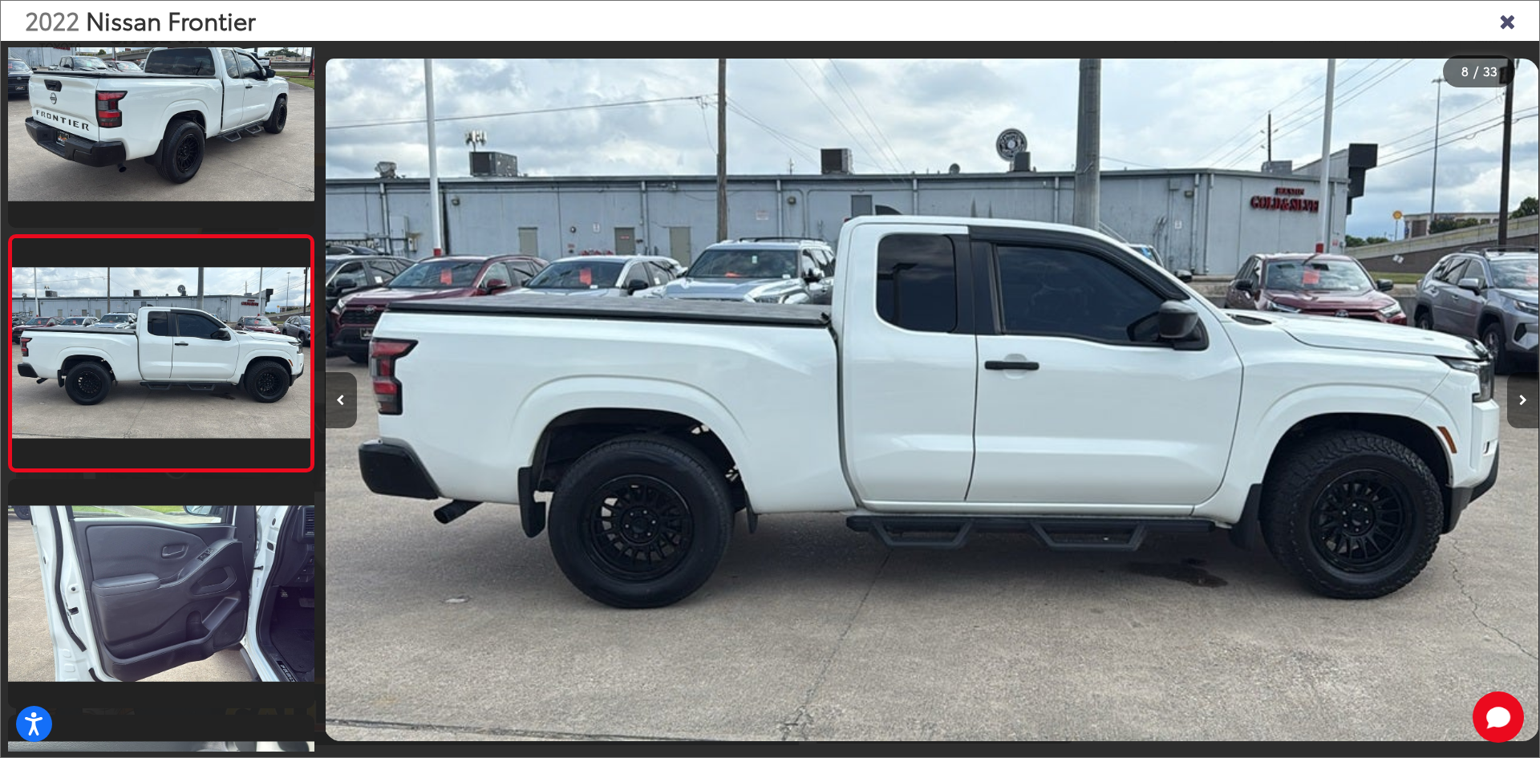
click at [1526, 389] on button "Next image" at bounding box center [1524, 400] width 32 height 56
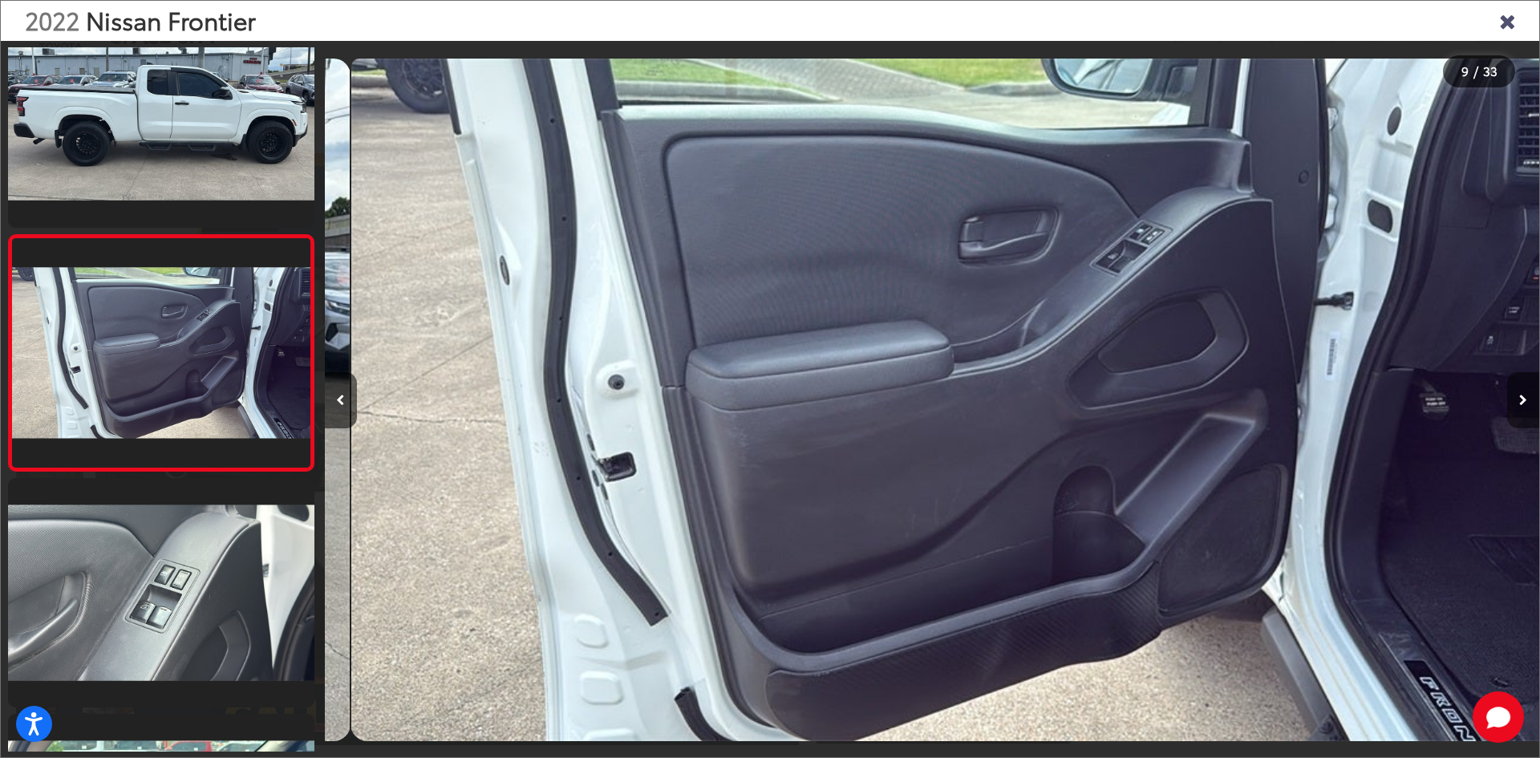
scroll to position [0, 9720]
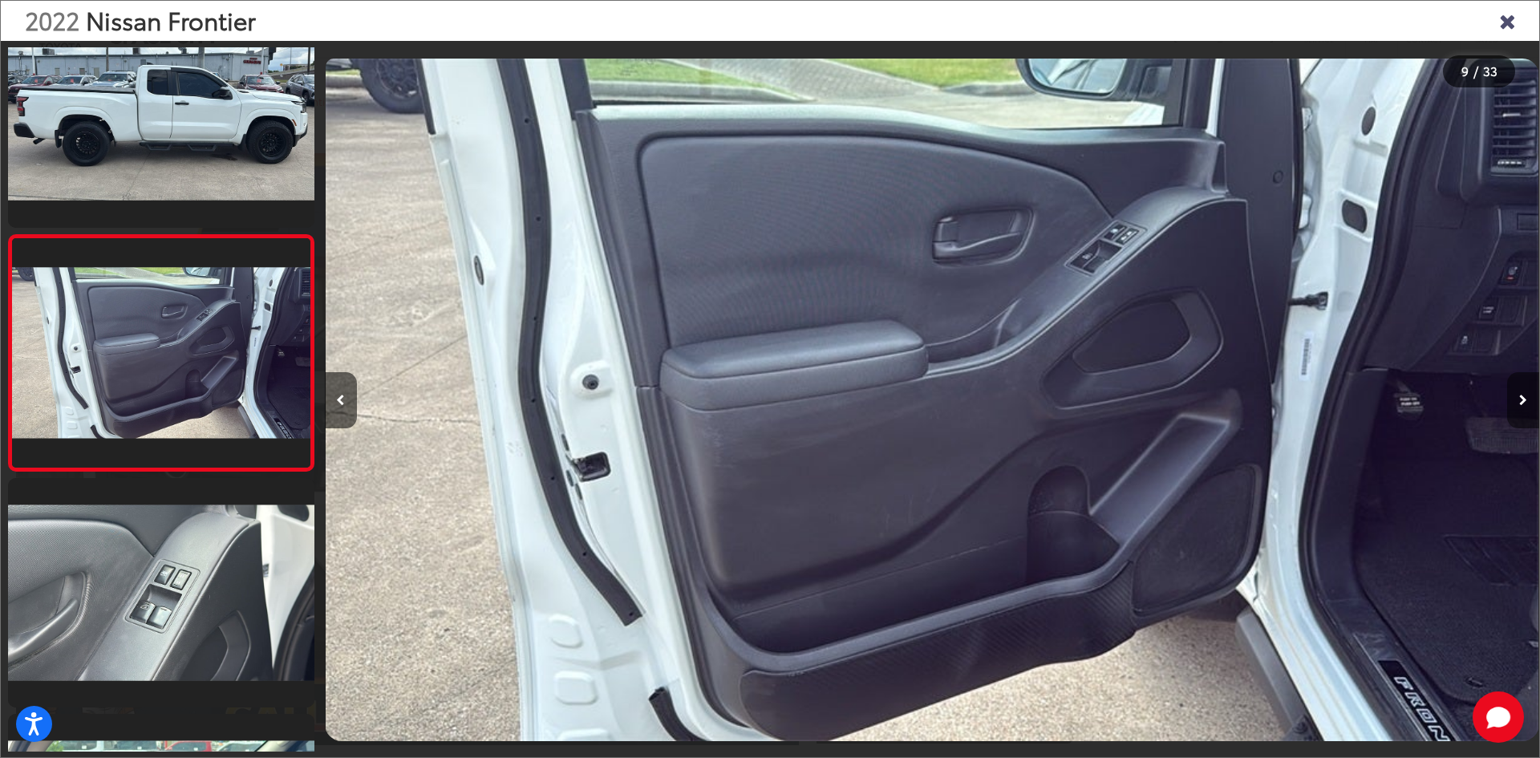
click at [1526, 389] on button "Next image" at bounding box center [1524, 400] width 32 height 56
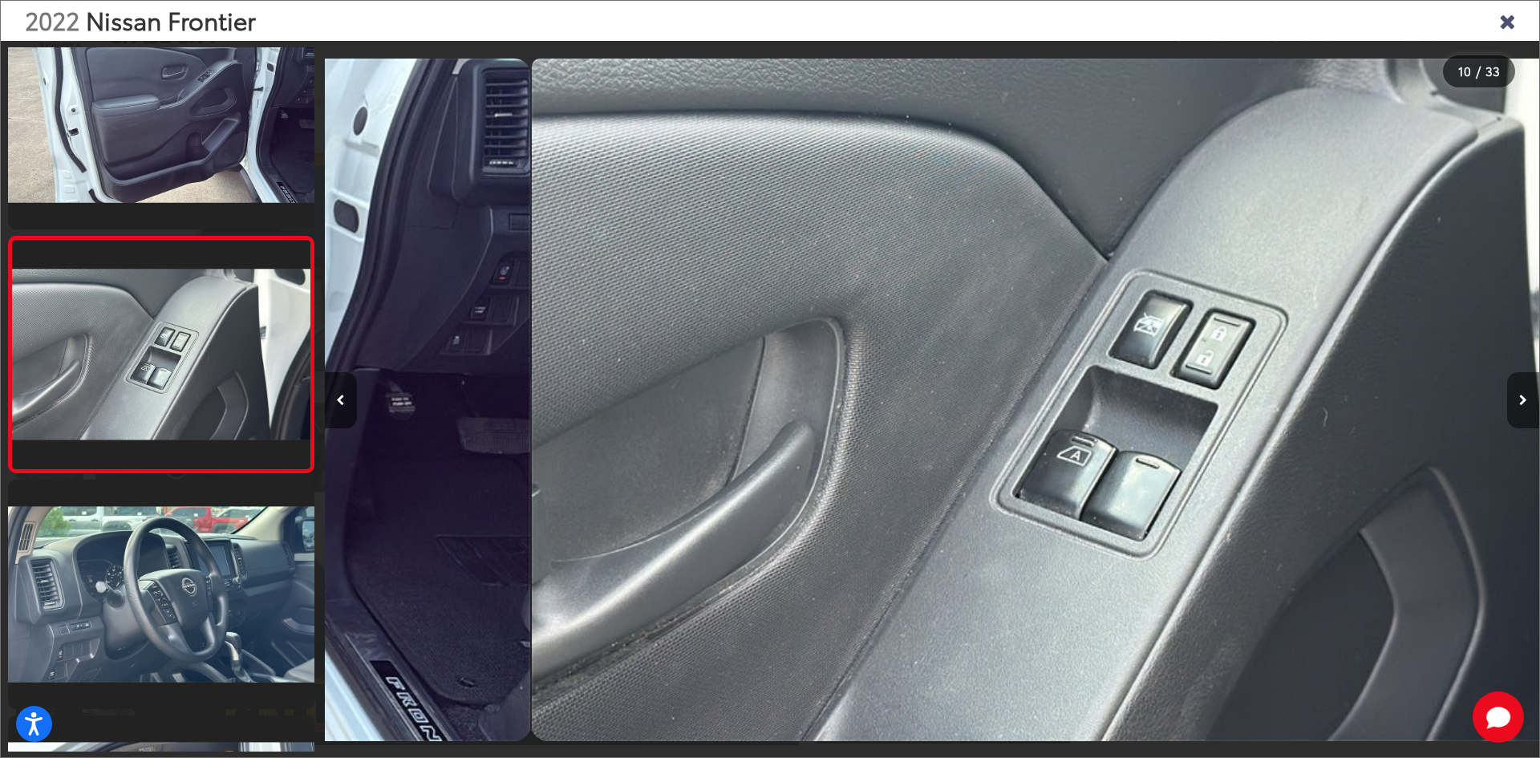
scroll to position [1938, 0]
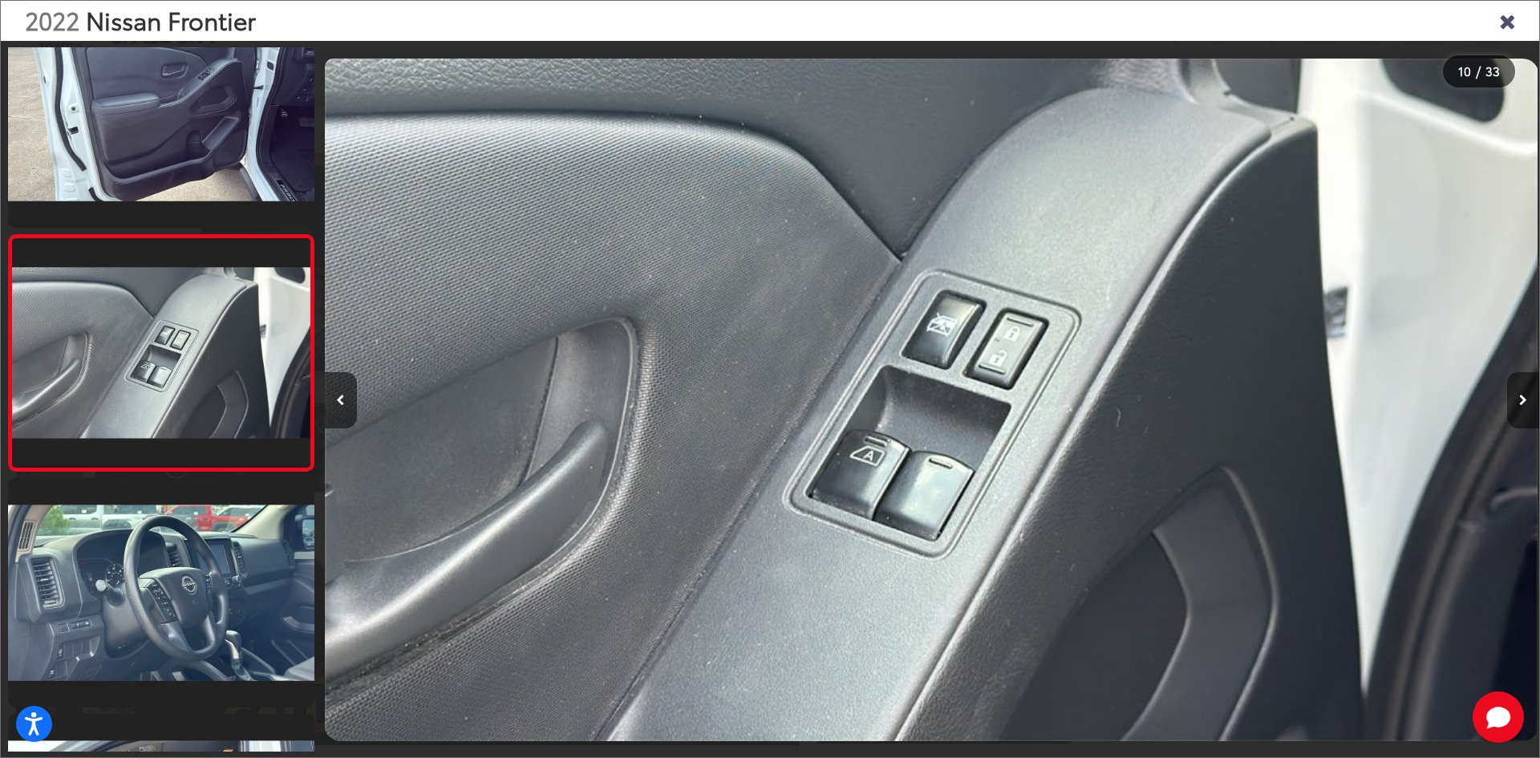
click at [1526, 389] on button "Next image" at bounding box center [1524, 400] width 32 height 56
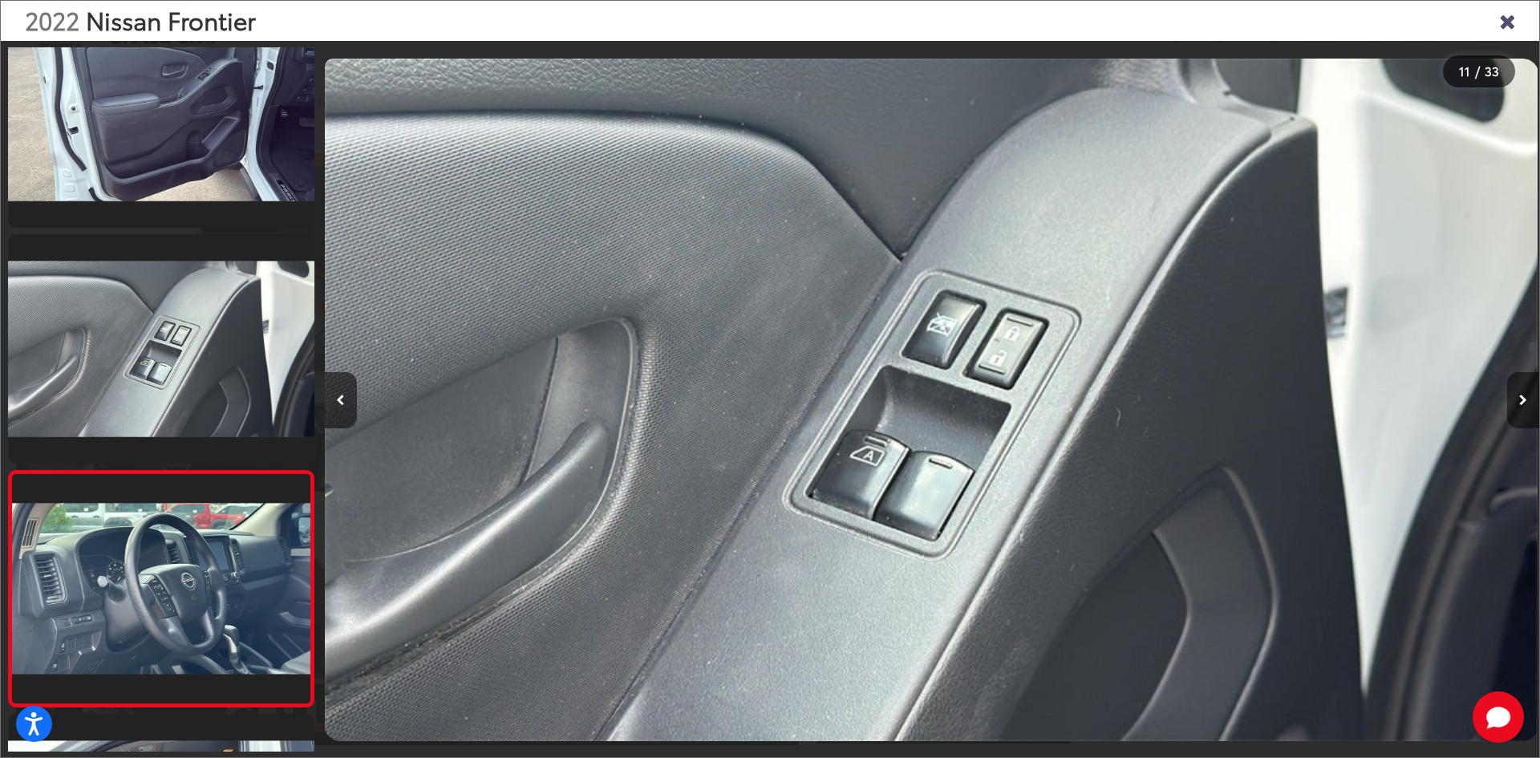
scroll to position [0, 0]
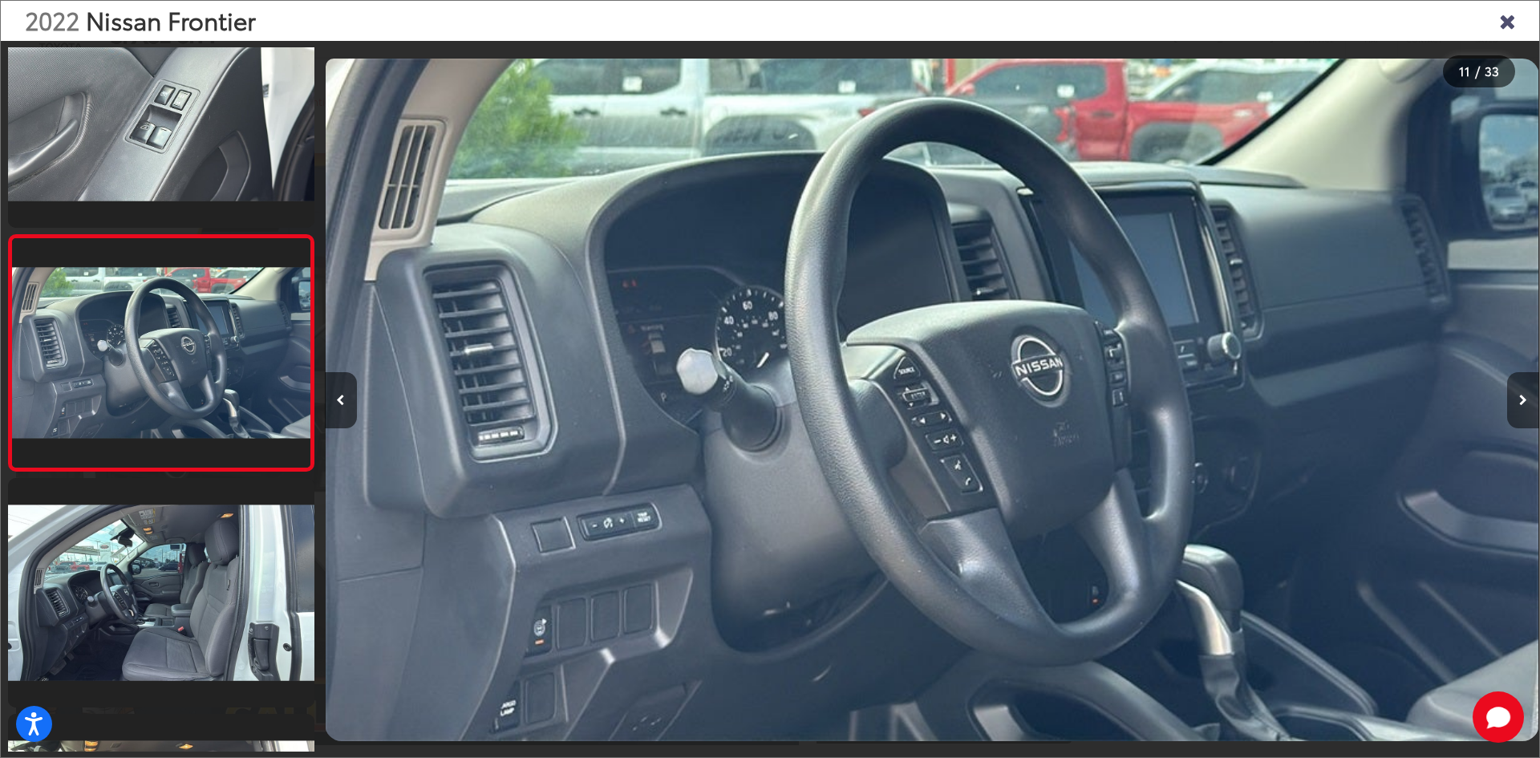
click at [1526, 389] on button "Next image" at bounding box center [1524, 400] width 32 height 56
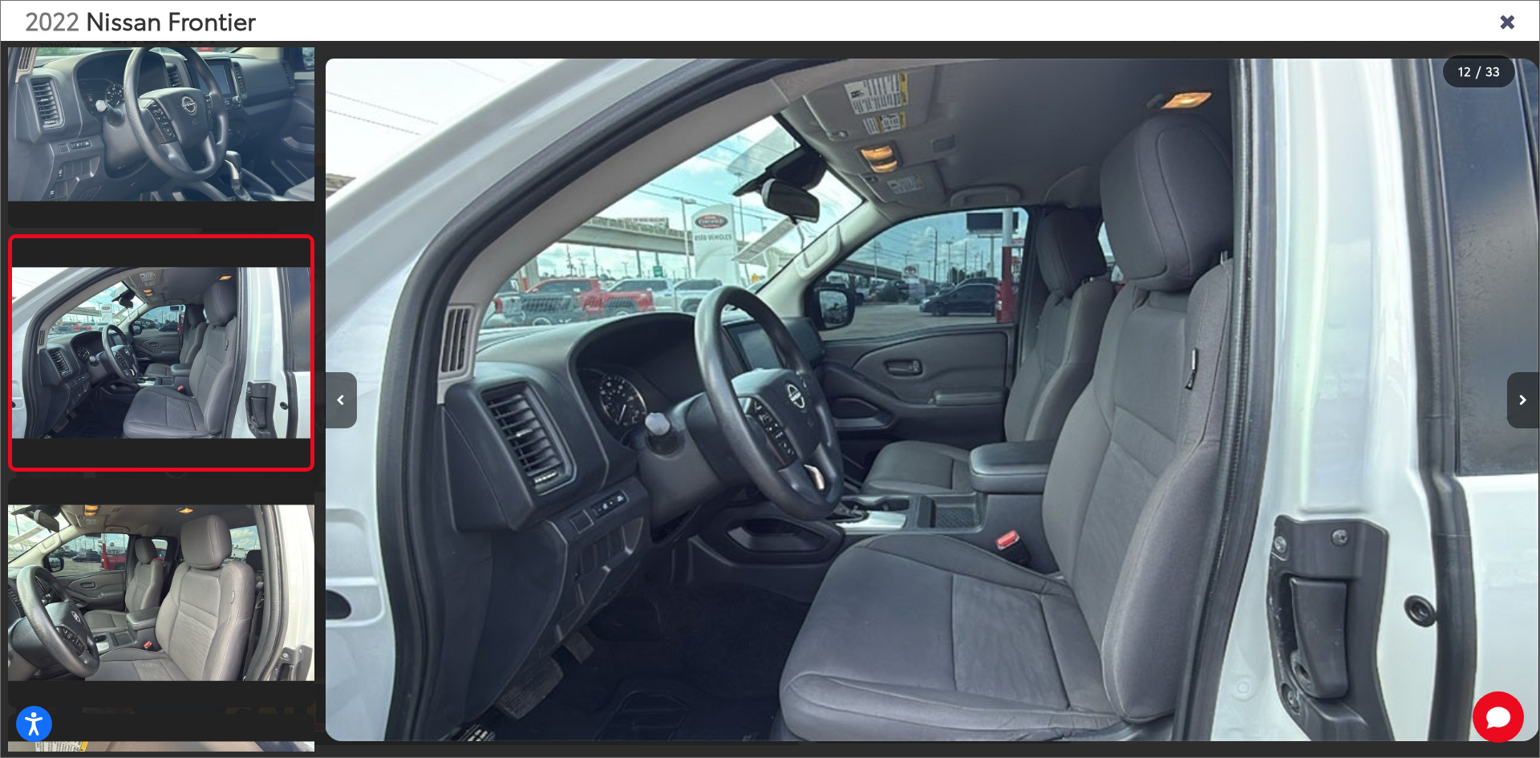
click at [1526, 389] on button "Next image" at bounding box center [1524, 400] width 32 height 56
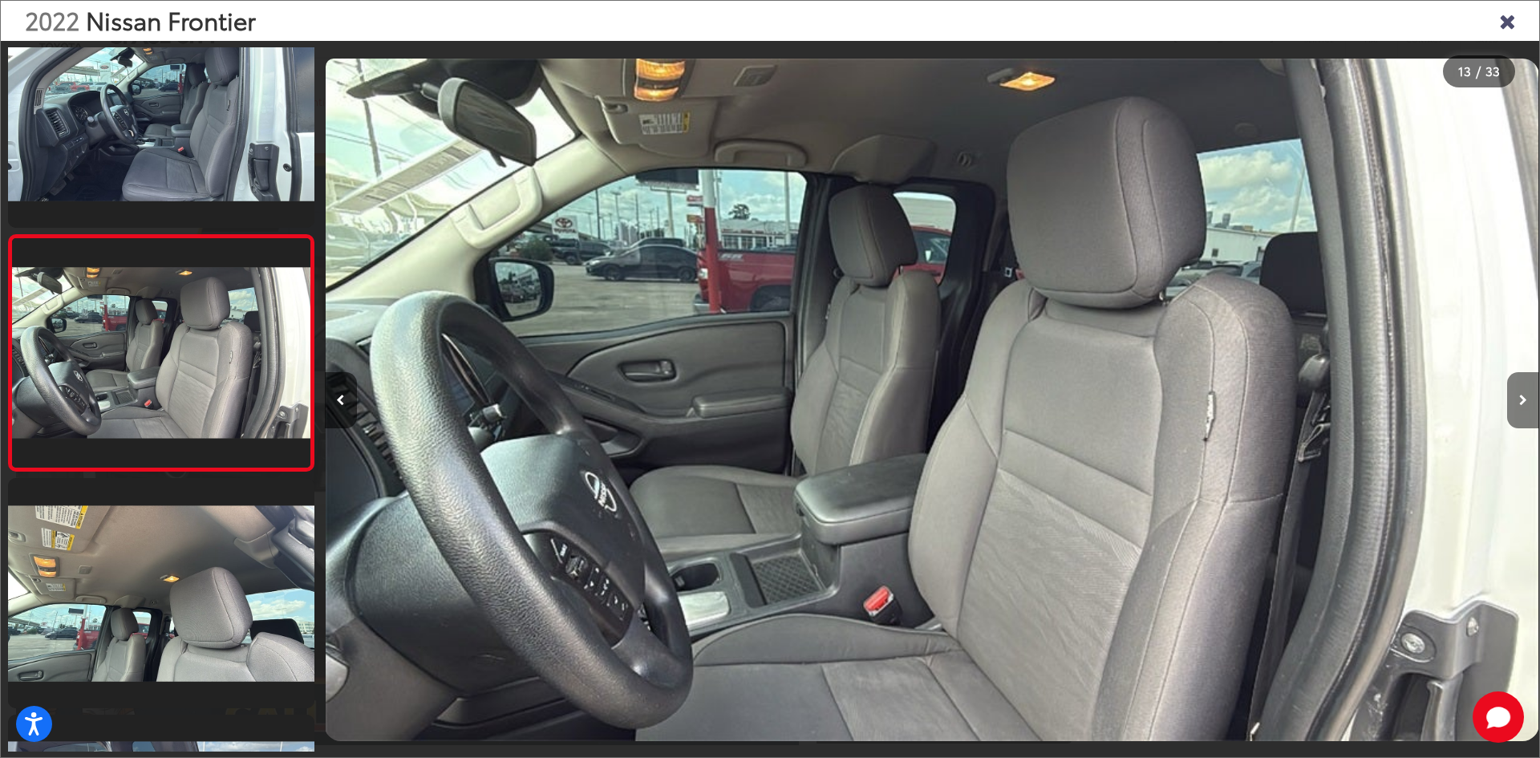
click at [1526, 389] on button "Next image" at bounding box center [1524, 400] width 32 height 56
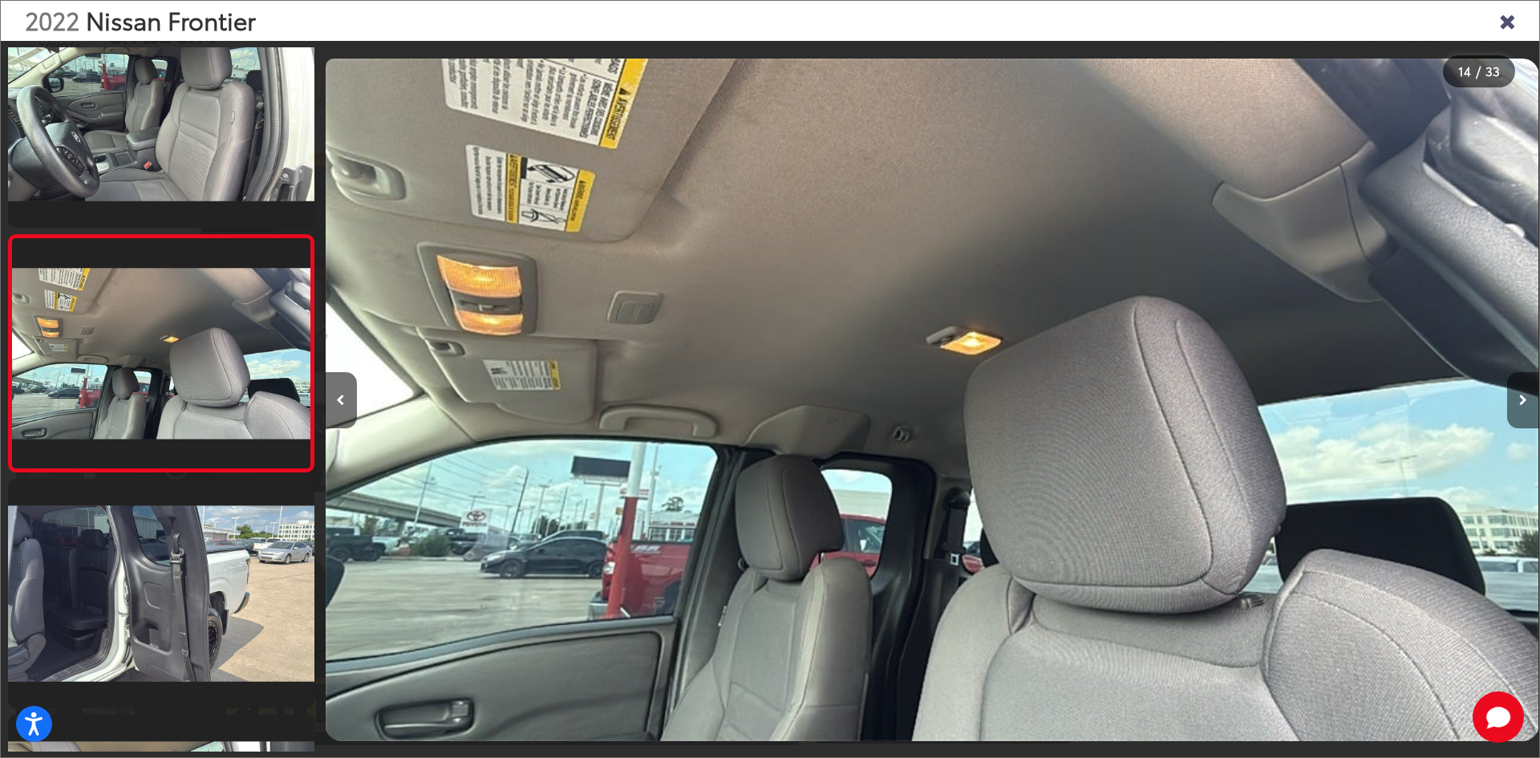
click at [1526, 389] on button "Next image" at bounding box center [1524, 400] width 32 height 56
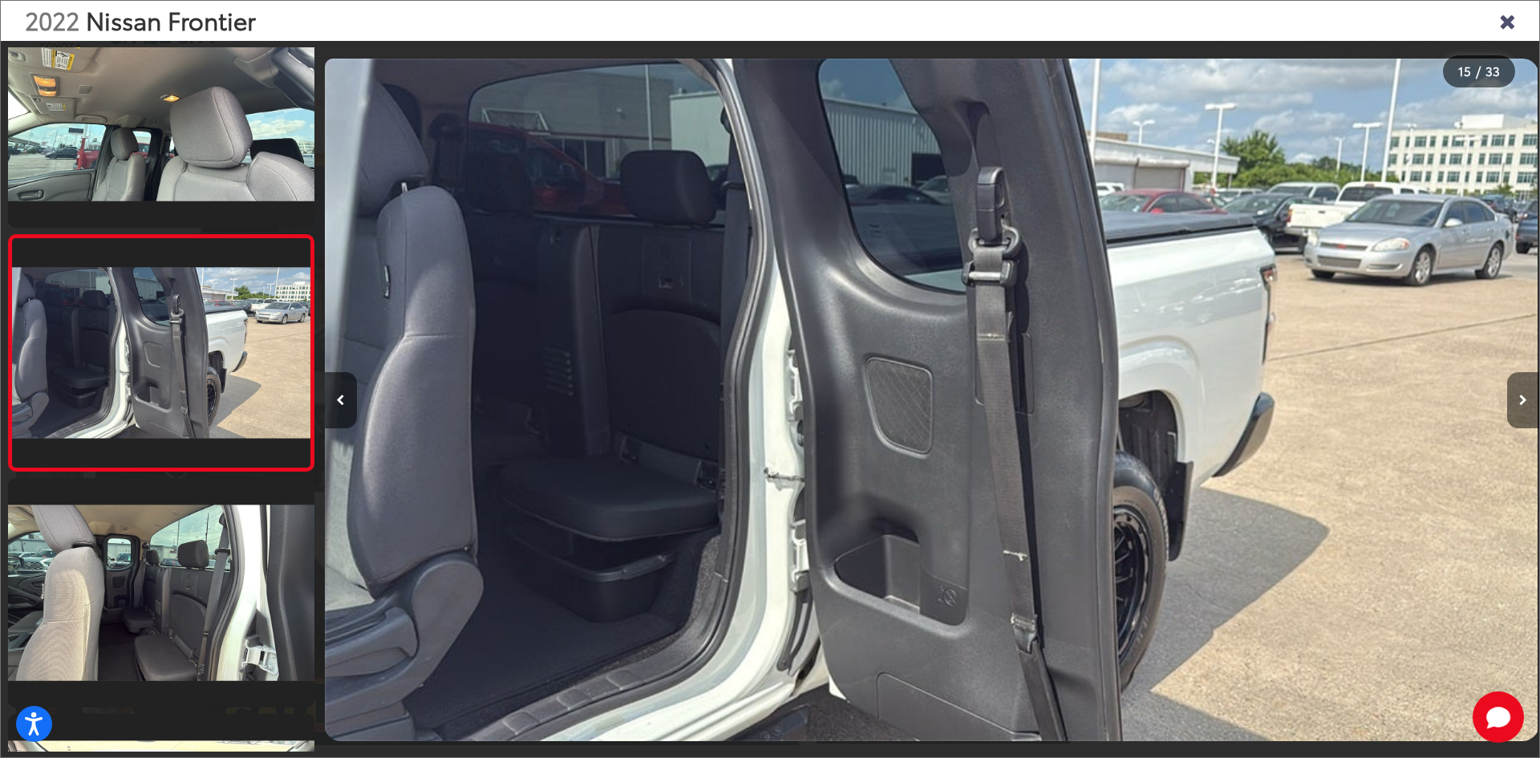
click at [1526, 389] on button "Next image" at bounding box center [1524, 400] width 32 height 56
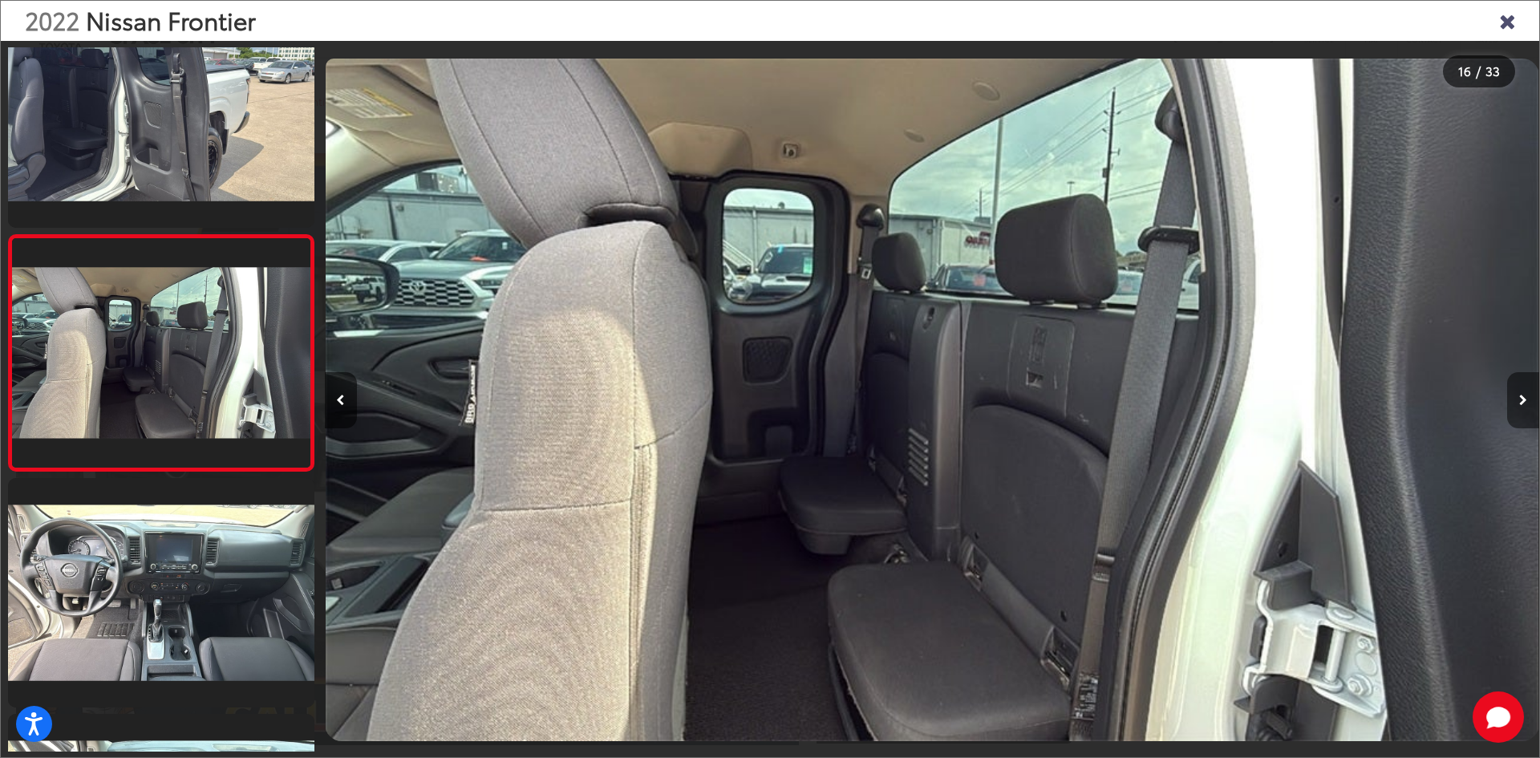
click at [1526, 389] on button "Next image" at bounding box center [1524, 400] width 32 height 56
